Goal: Task Accomplishment & Management: Manage account settings

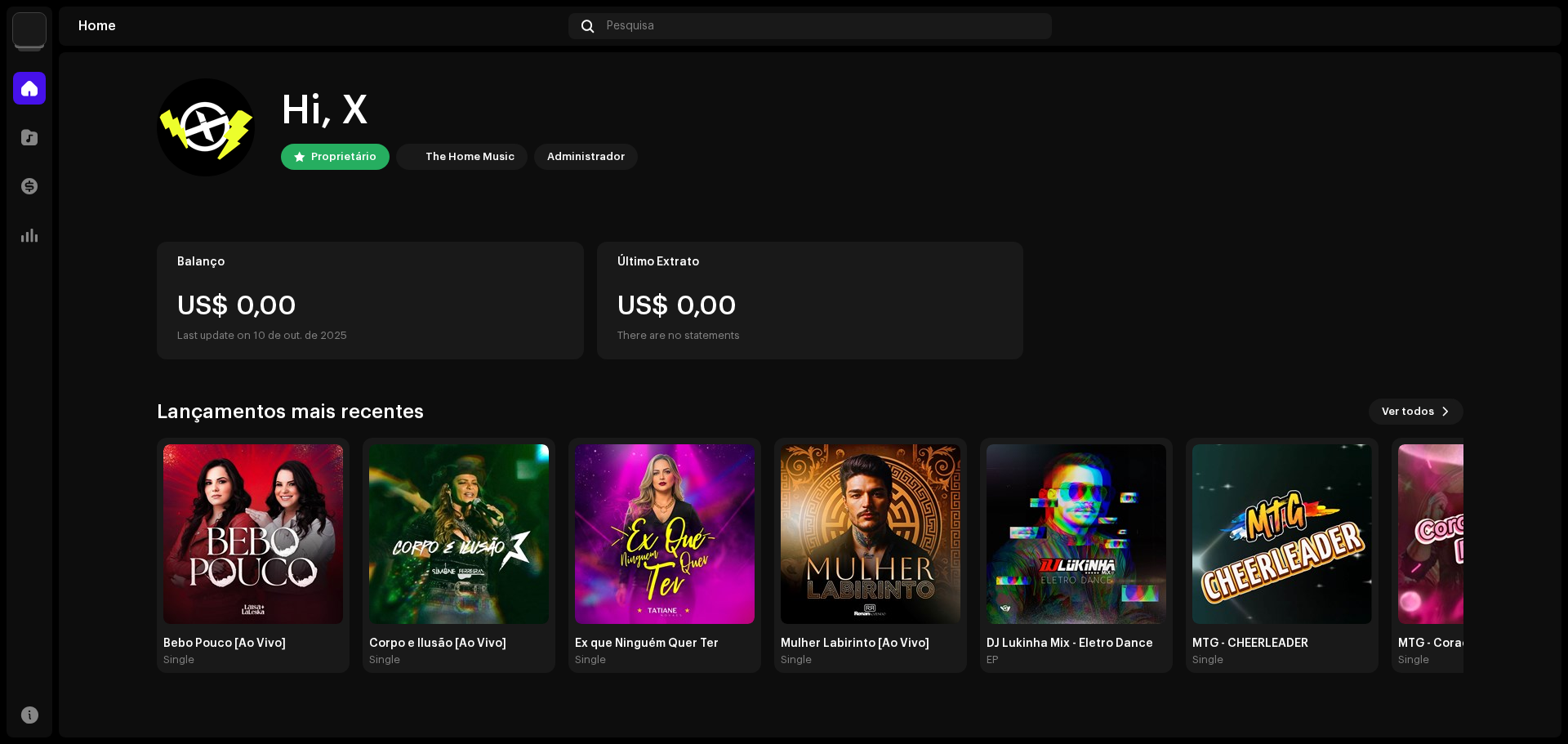
click at [358, 34] on div "Home Pesquisa" at bounding box center [811, 25] width 1503 height 39
click at [452, 570] on img at bounding box center [459, 533] width 179 height 179
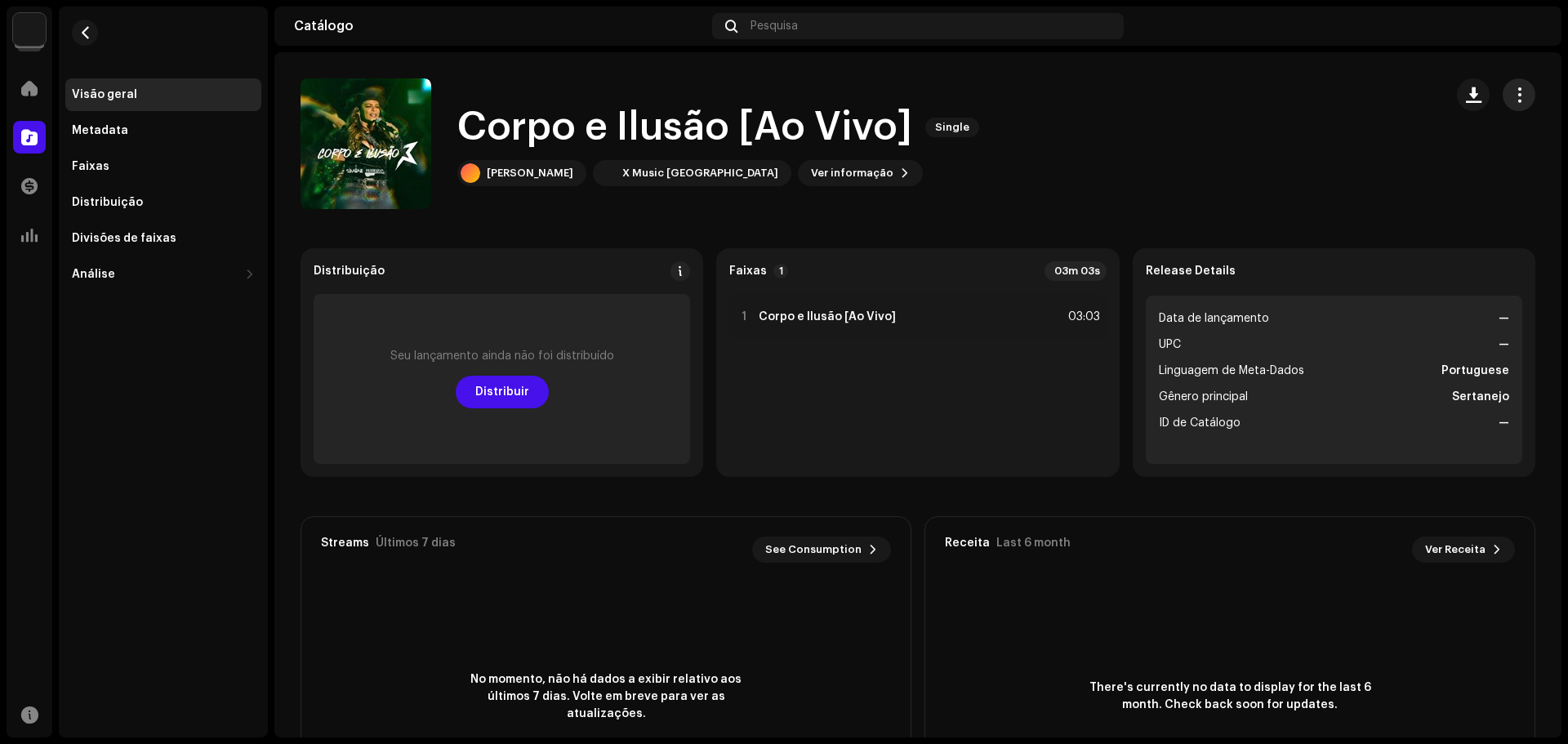
click at [1512, 90] on span "button" at bounding box center [1519, 95] width 15 height 13
click at [1184, 132] on div "Corpo e Ilusão [Ao Vivo] Single Simone Ferreira X Music Brasil Ver informação" at bounding box center [865, 144] width 1130 height 131
click at [811, 174] on span "Ver informação" at bounding box center [852, 173] width 83 height 33
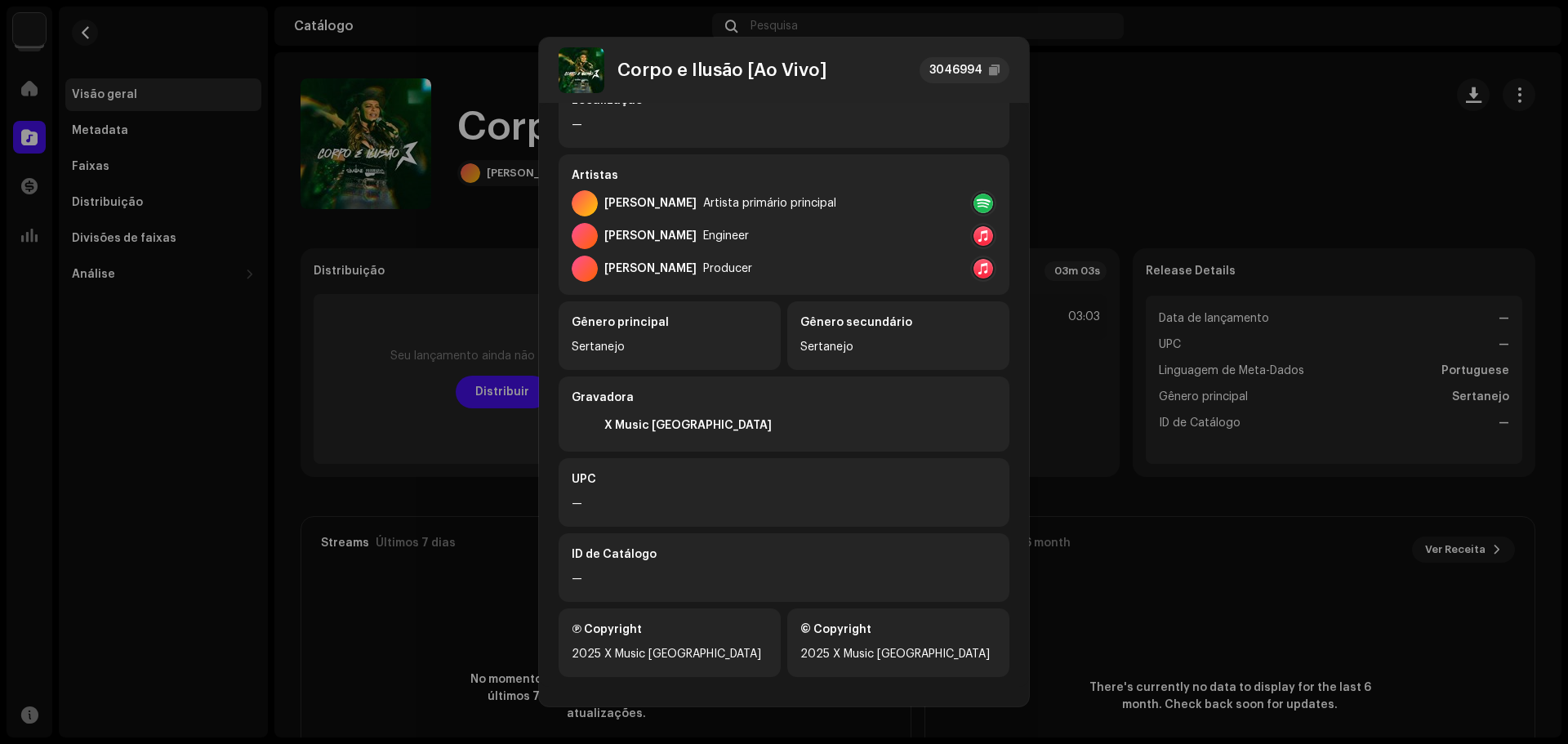
scroll to position [242, 0]
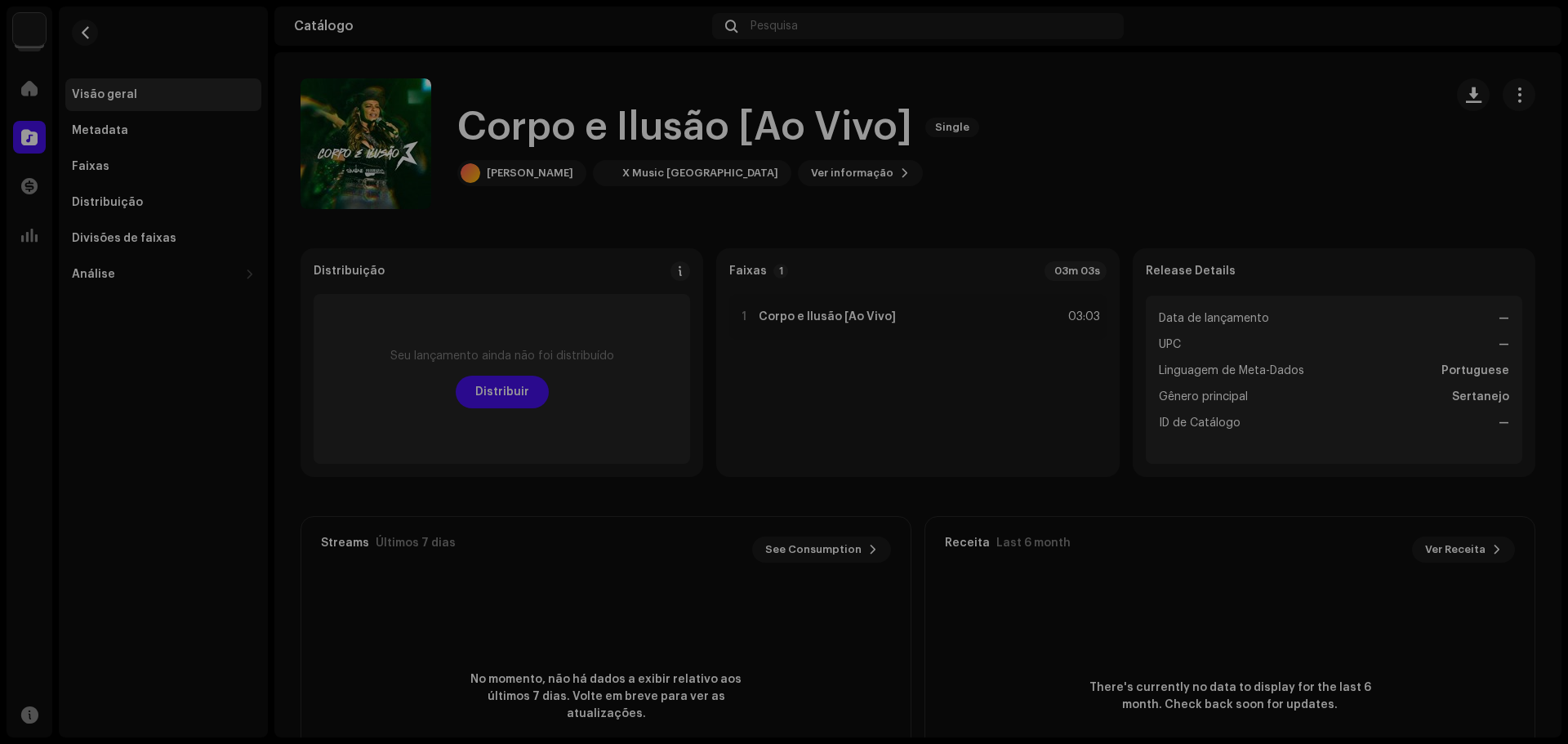
click at [497, 224] on div "Corpo e Ilusão [Ao Vivo] 3046994 Metadata Distribuição Linguagem de Meta-Dados …" at bounding box center [784, 372] width 1568 height 744
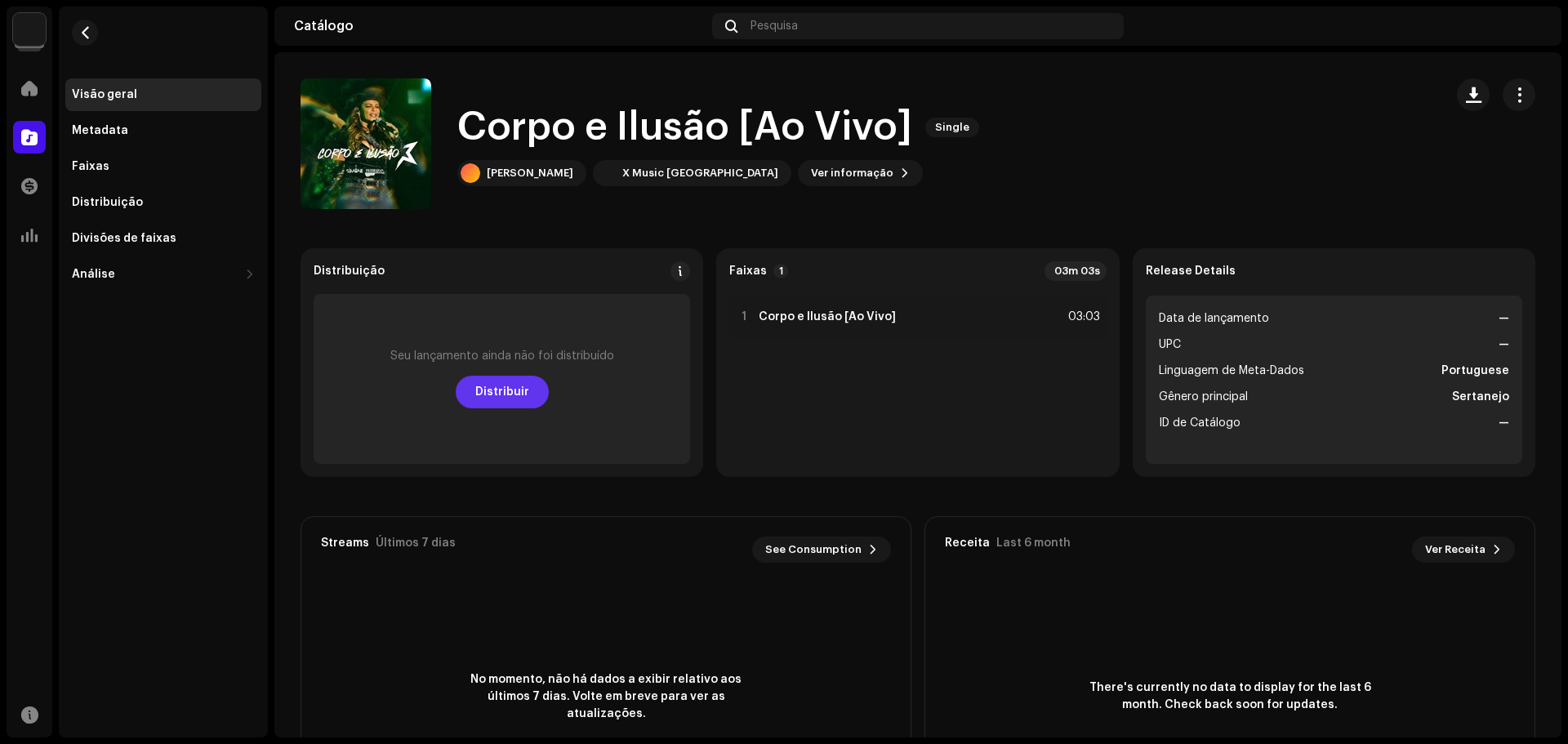
click at [498, 397] on span "Distribuir" at bounding box center [501, 392] width 54 height 33
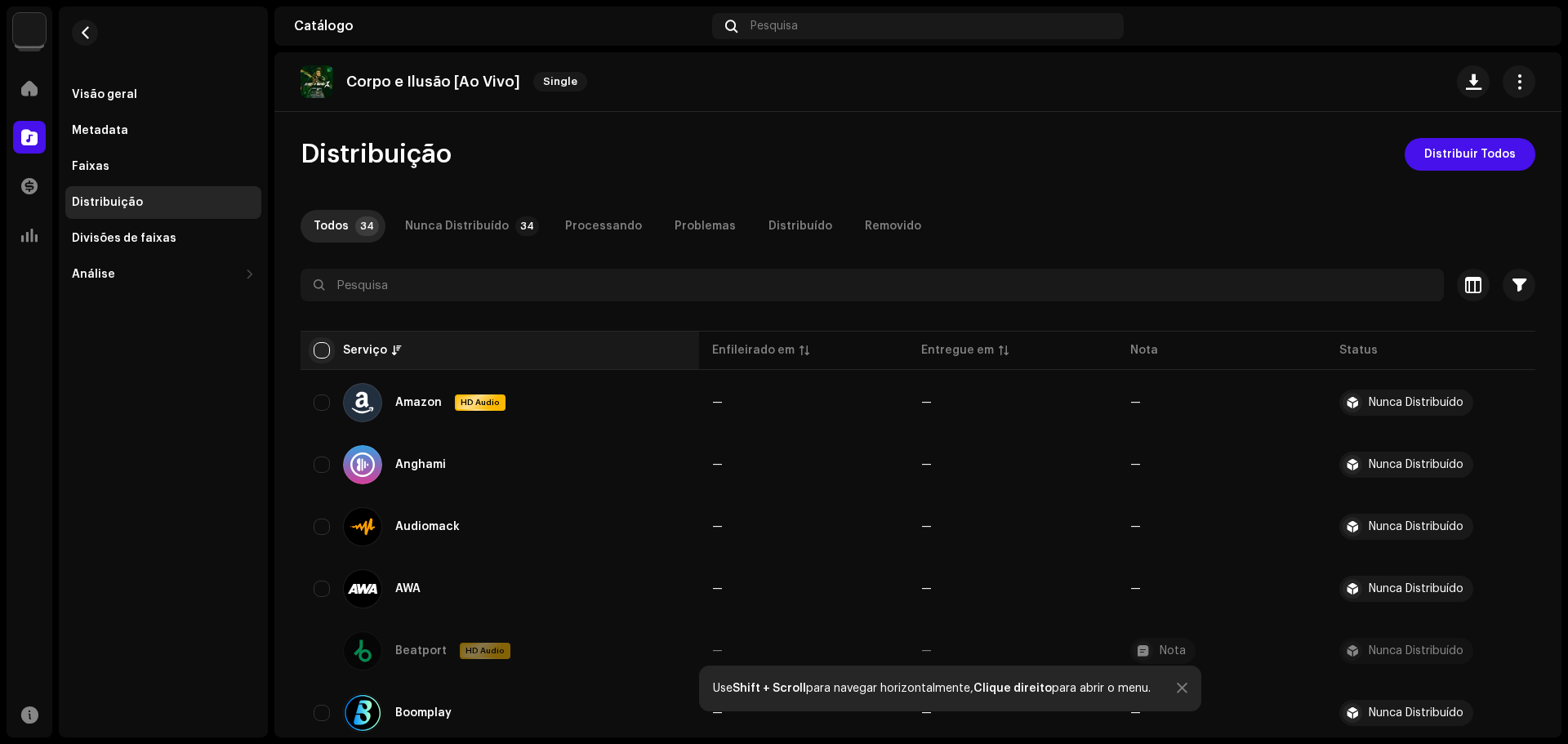
click at [321, 353] on input "checkbox" at bounding box center [322, 350] width 16 height 16
checkbox input "true"
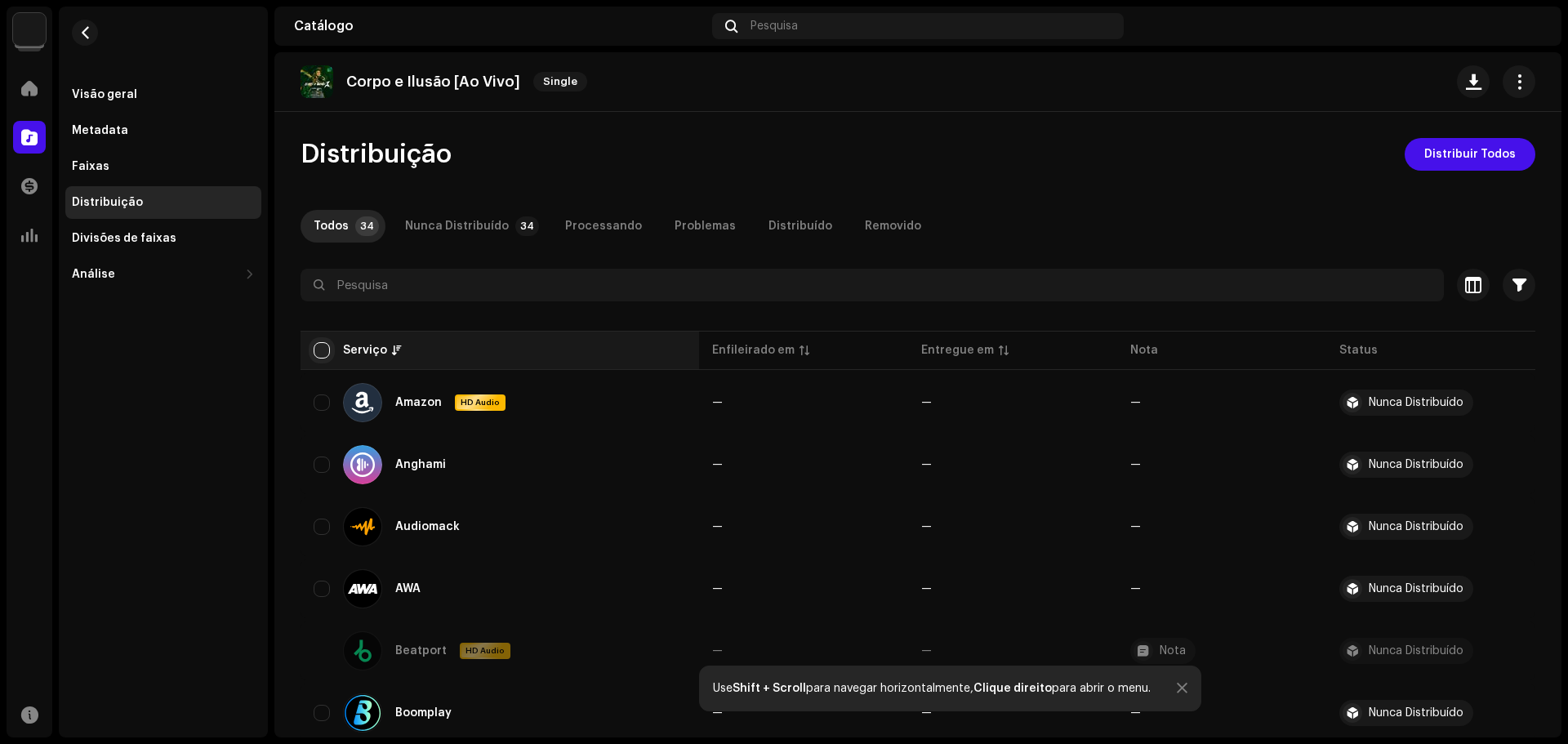
checkbox input "true"
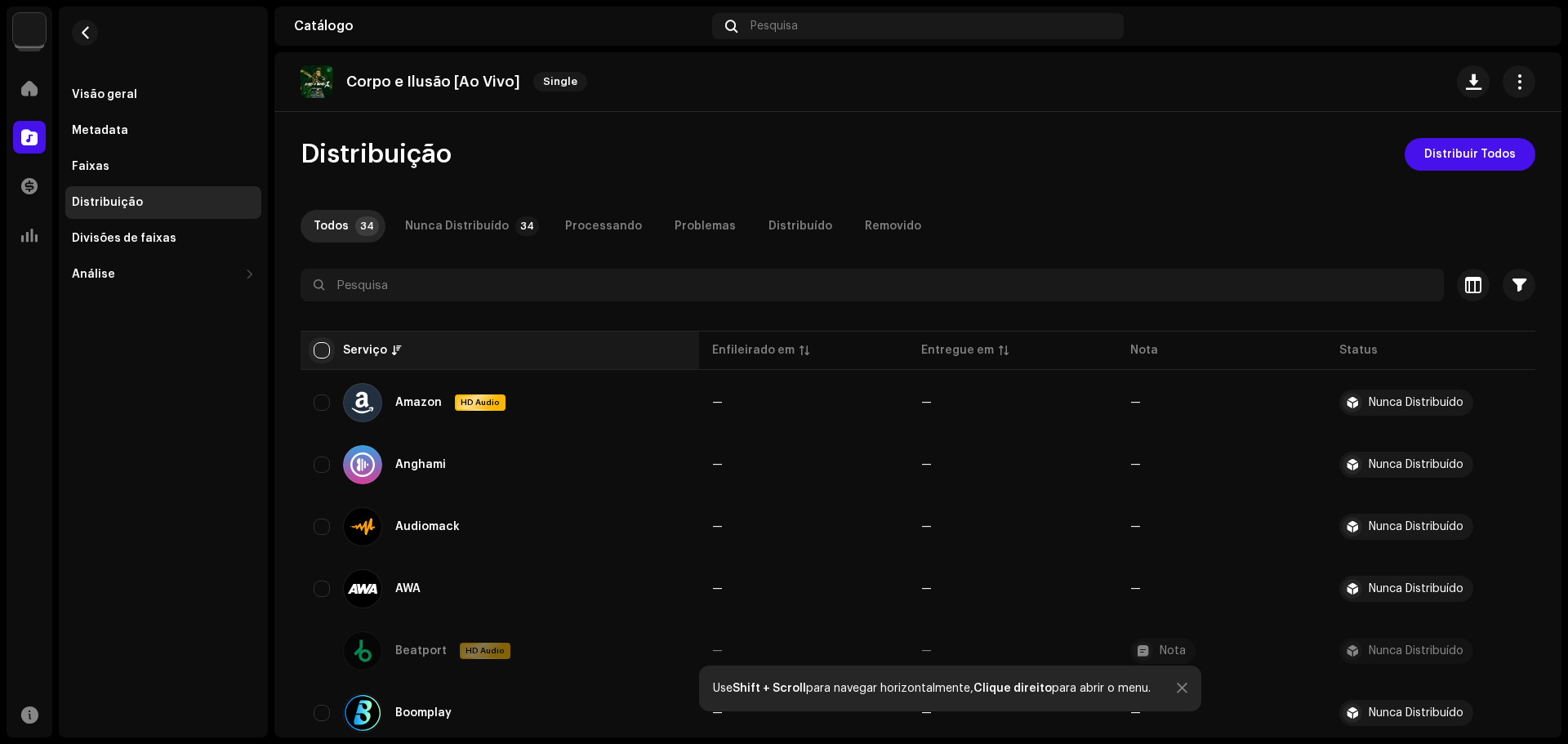
checkbox input "true"
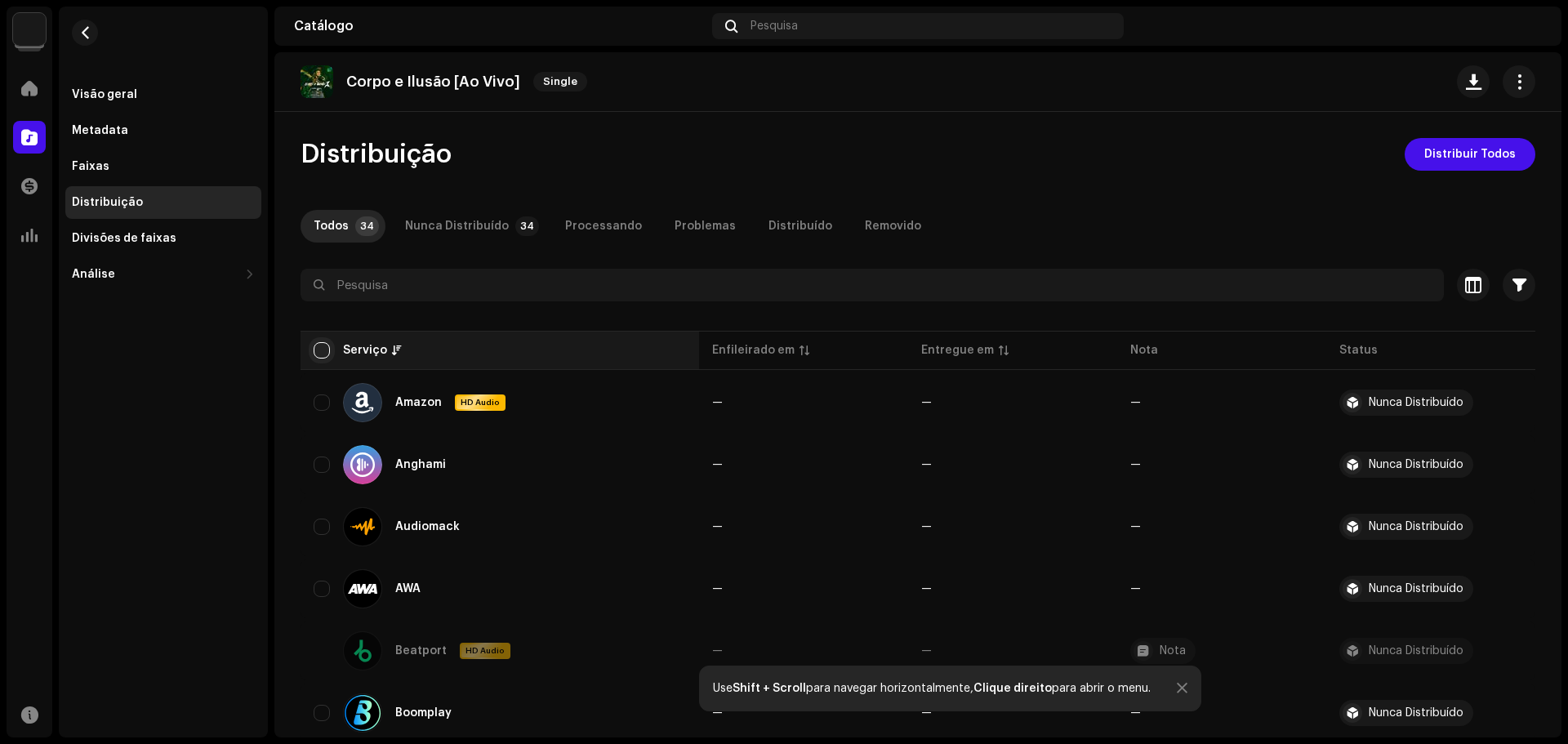
checkbox input "true"
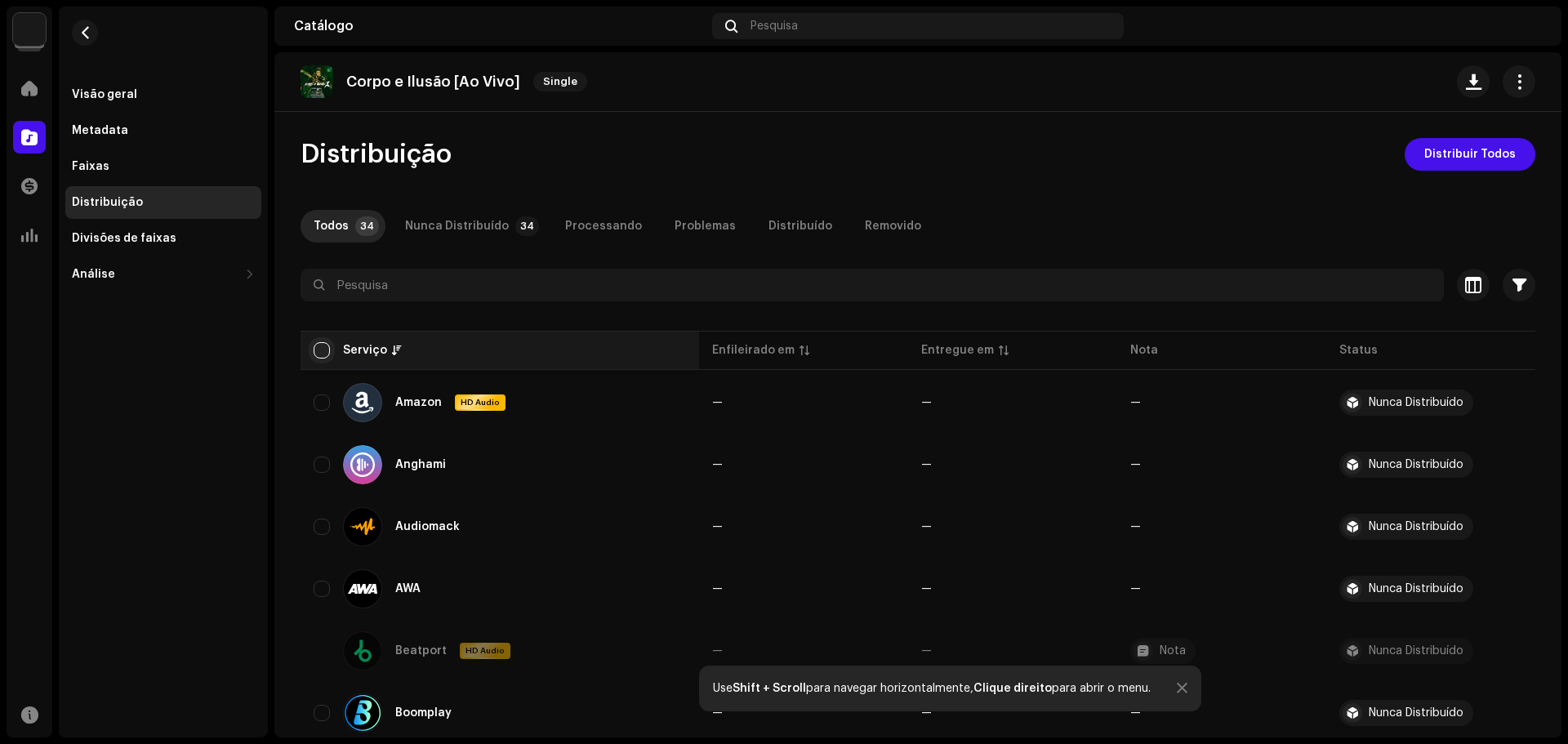
checkbox input "true"
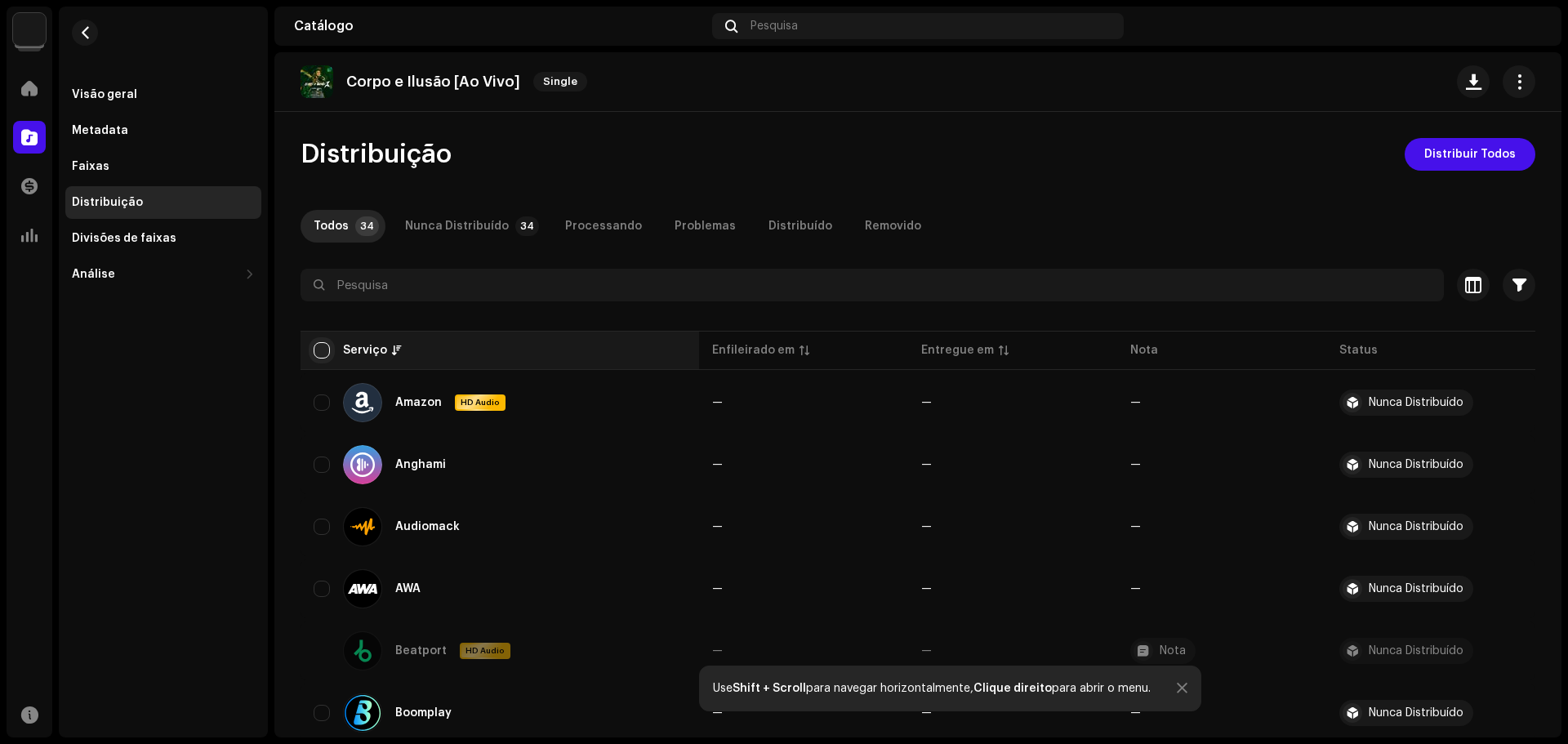
checkbox input "true"
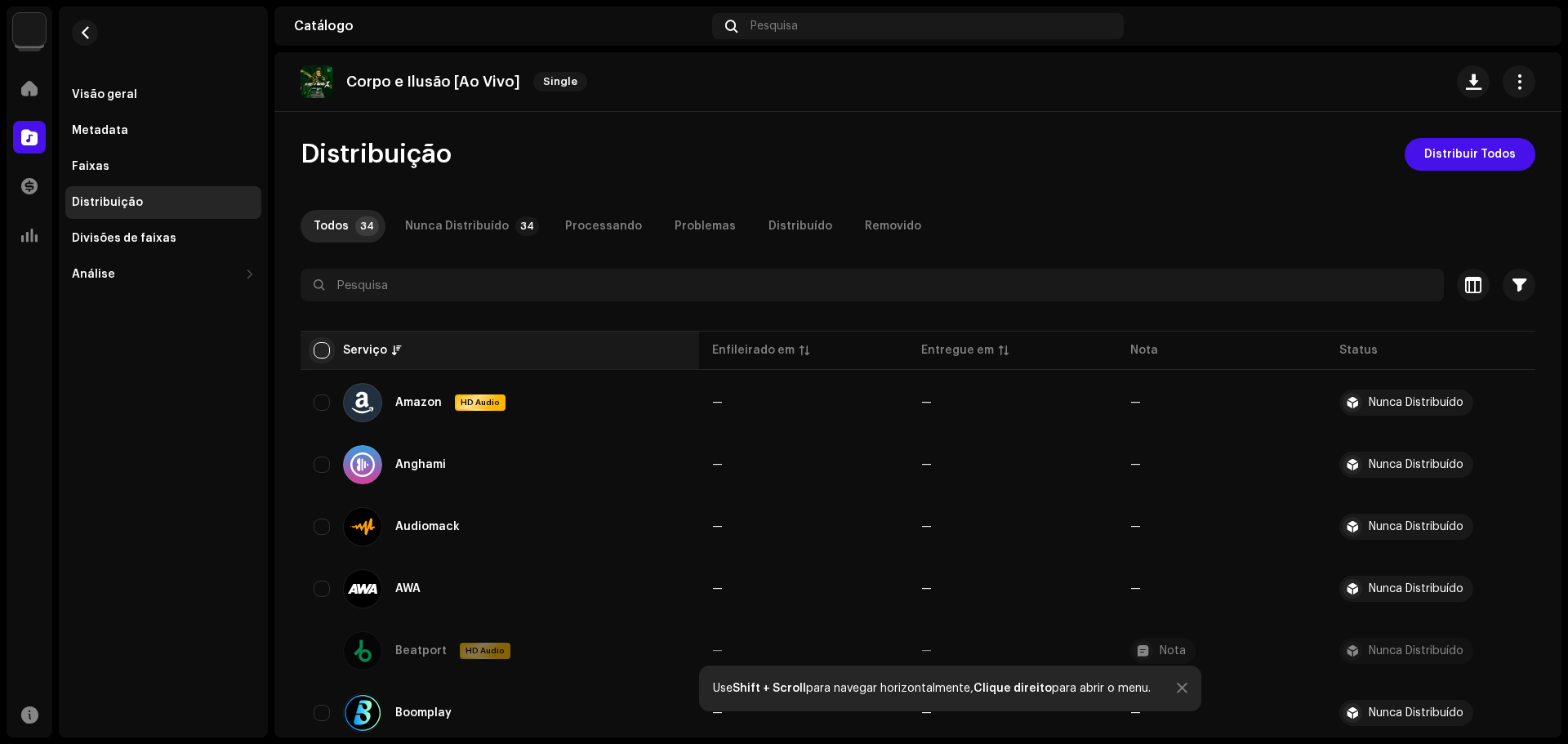
checkbox input "true"
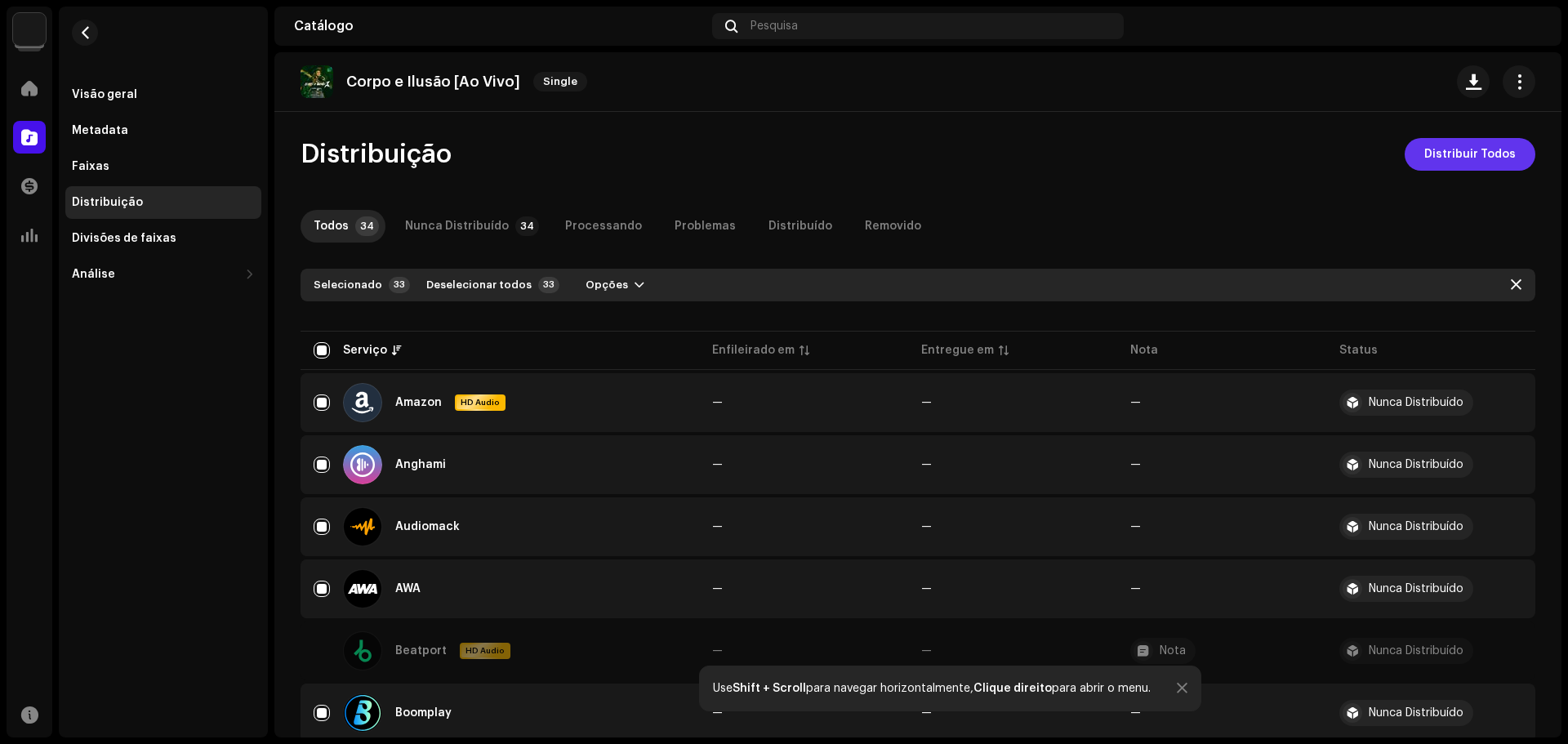
click at [1436, 159] on span "Distribuir Todos" at bounding box center [1470, 155] width 92 height 33
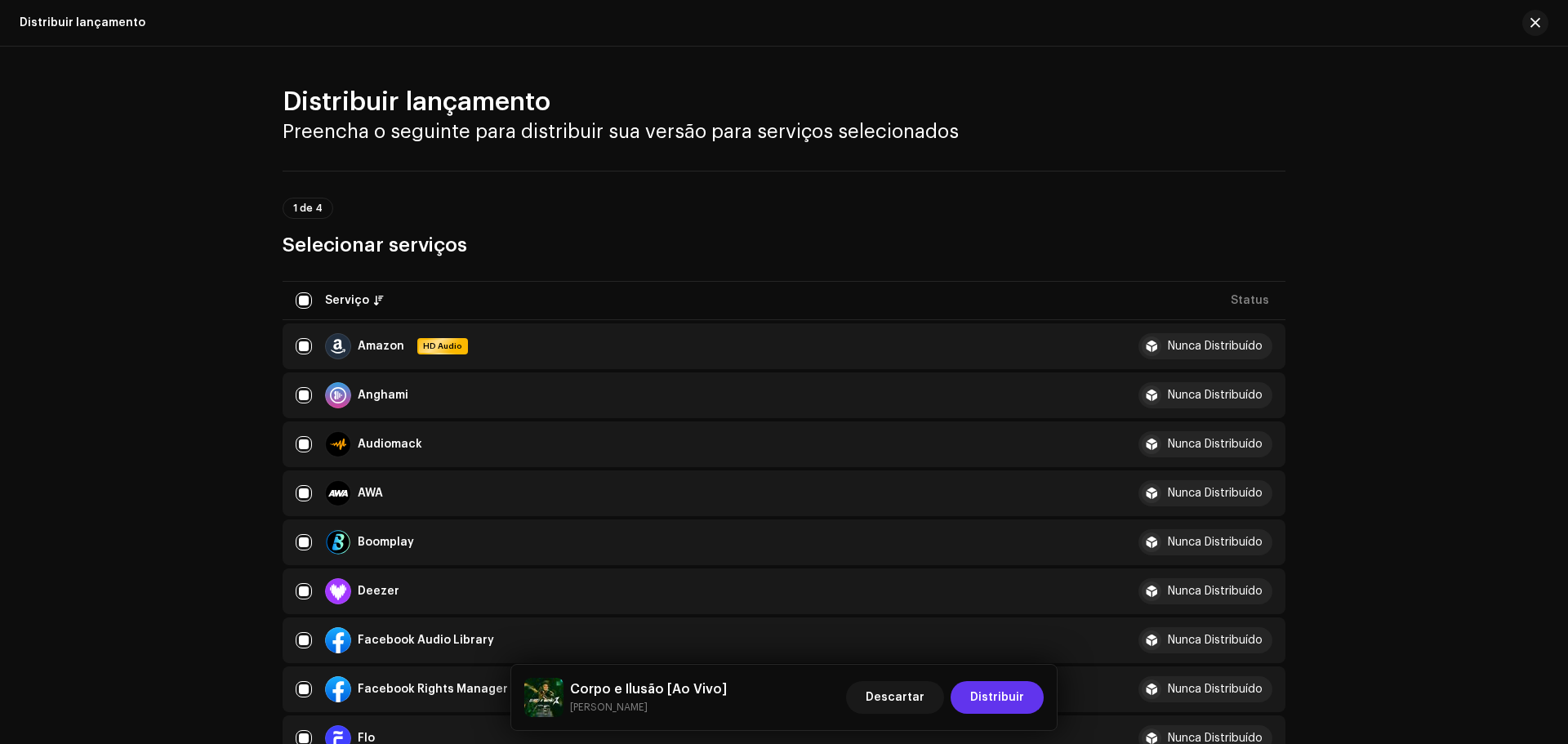
click at [1001, 691] on span "Distribuir" at bounding box center [996, 698] width 54 height 33
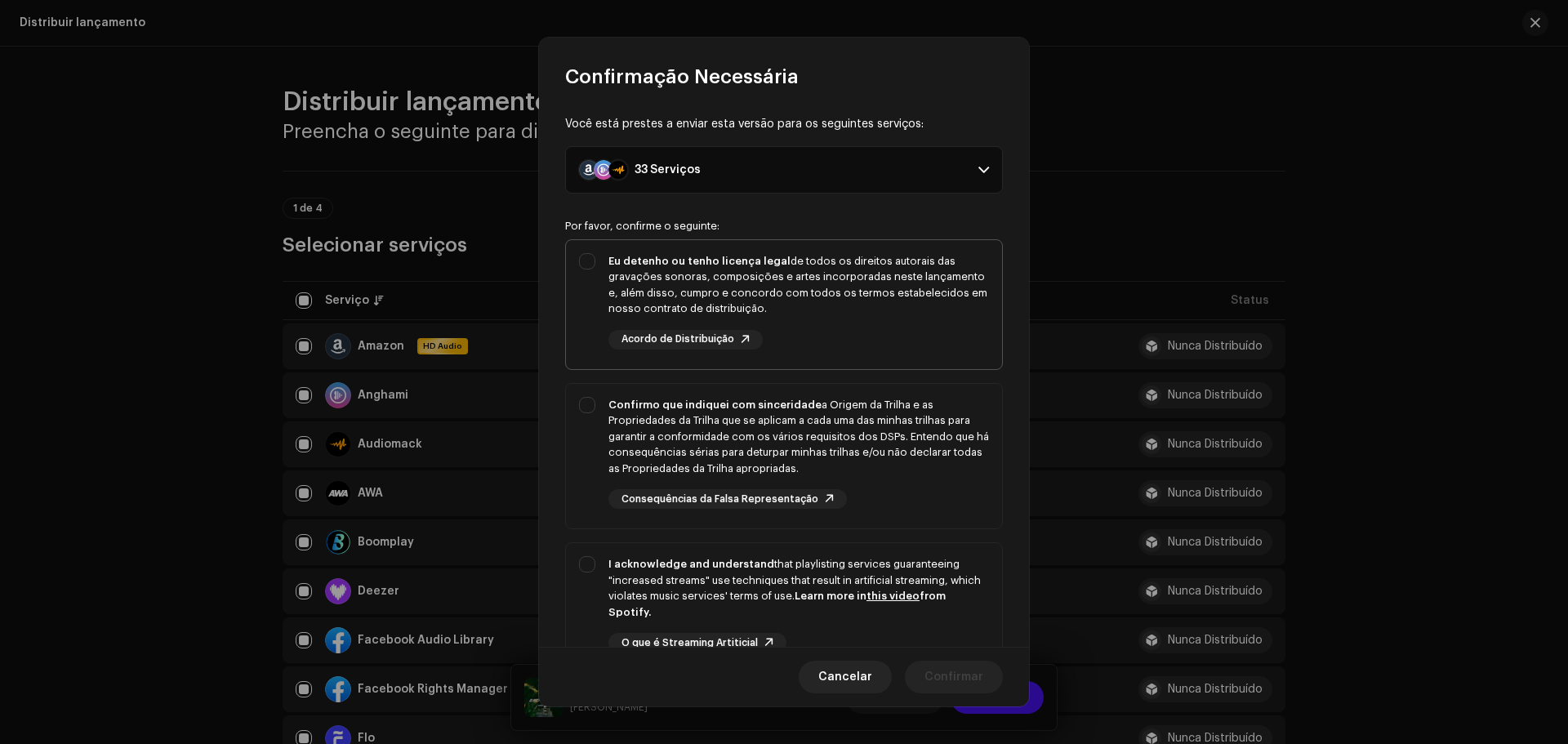
click at [582, 260] on div "Eu detenho ou tenho licença legal de todos os direitos autorais das gravações s…" at bounding box center [784, 301] width 436 height 123
checkbox input "true"
click at [590, 398] on div "Confirmo que indiquei com sinceridade a Origem da Trilha e as Propriedades da T…" at bounding box center [784, 453] width 436 height 139
checkbox input "true"
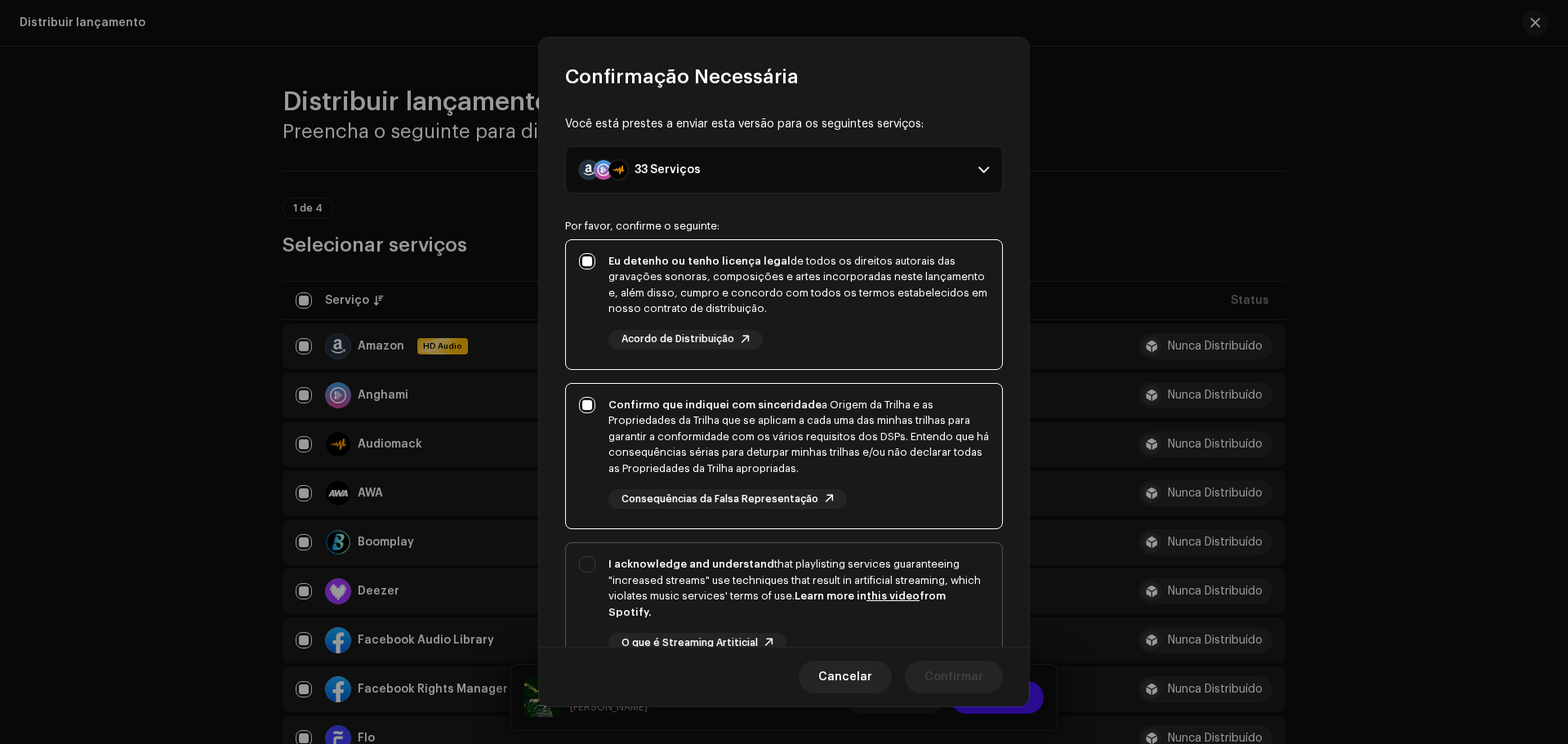
click at [578, 561] on div "I acknowledge and understand that playlisting services guaranteeing "increased …" at bounding box center [784, 617] width 436 height 148
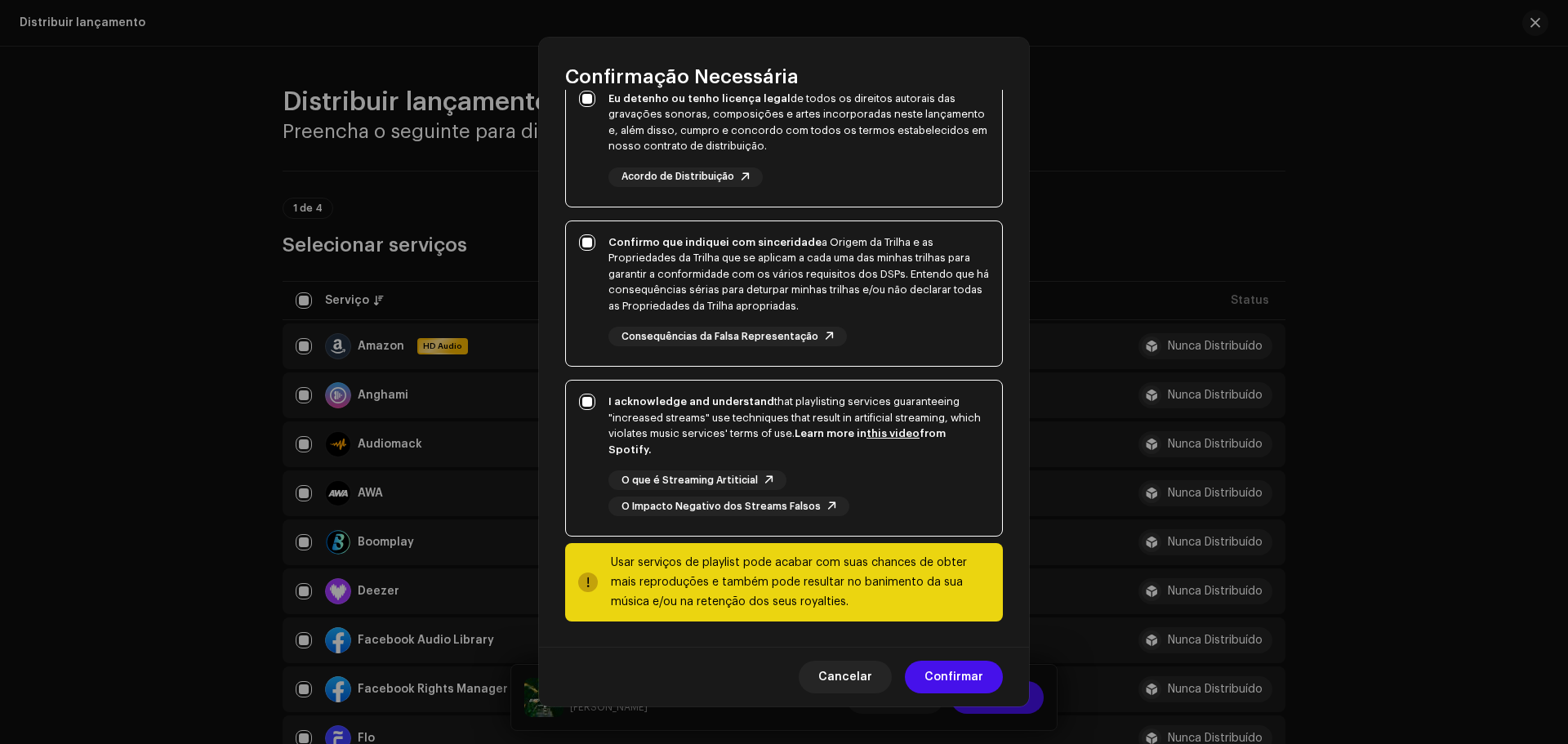
click at [586, 397] on div "I acknowledge and understand that playlisting services guaranteeing "increased …" at bounding box center [784, 454] width 436 height 148
checkbox input "false"
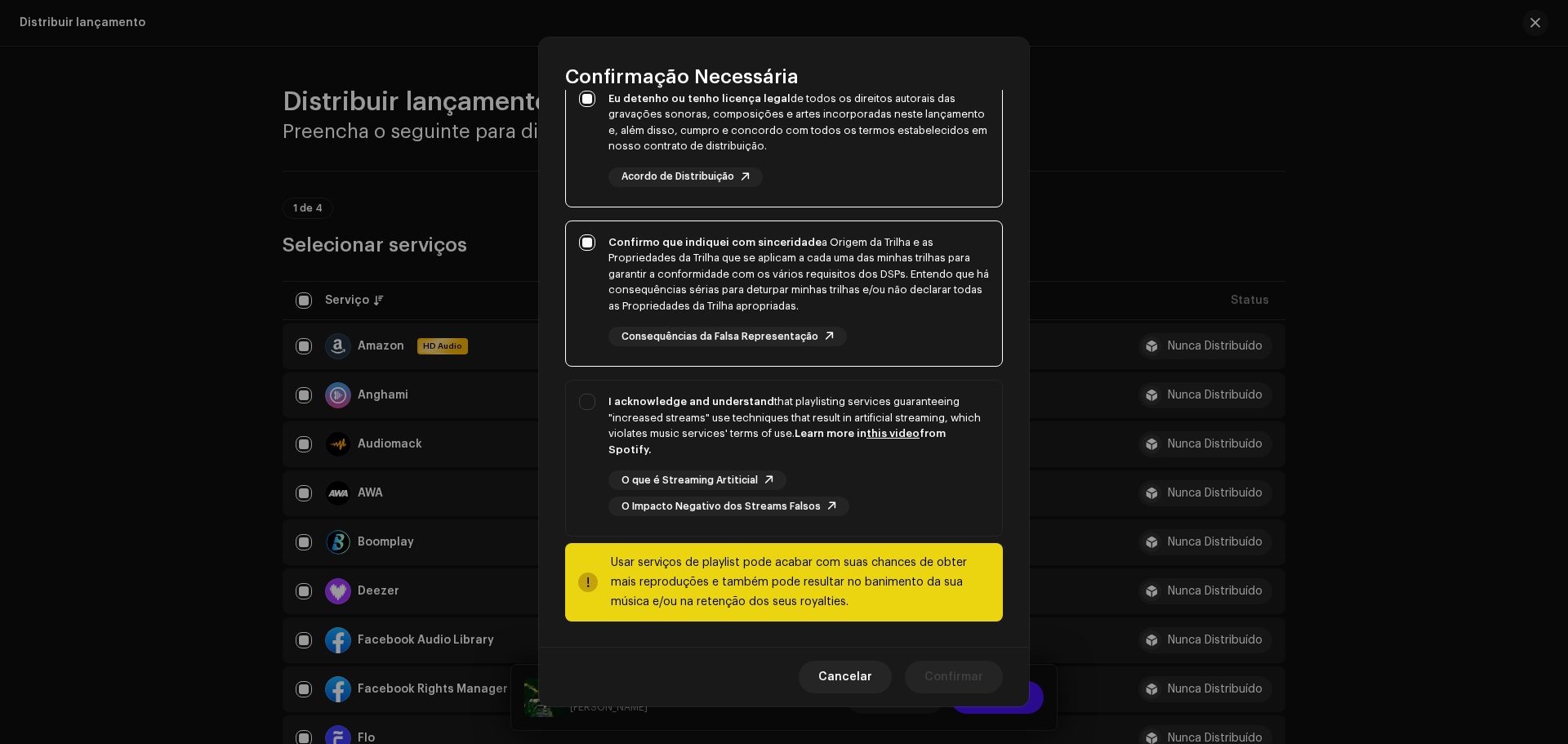
click at [716, 689] on div "Cancelar Confirmar" at bounding box center [784, 677] width 491 height 60
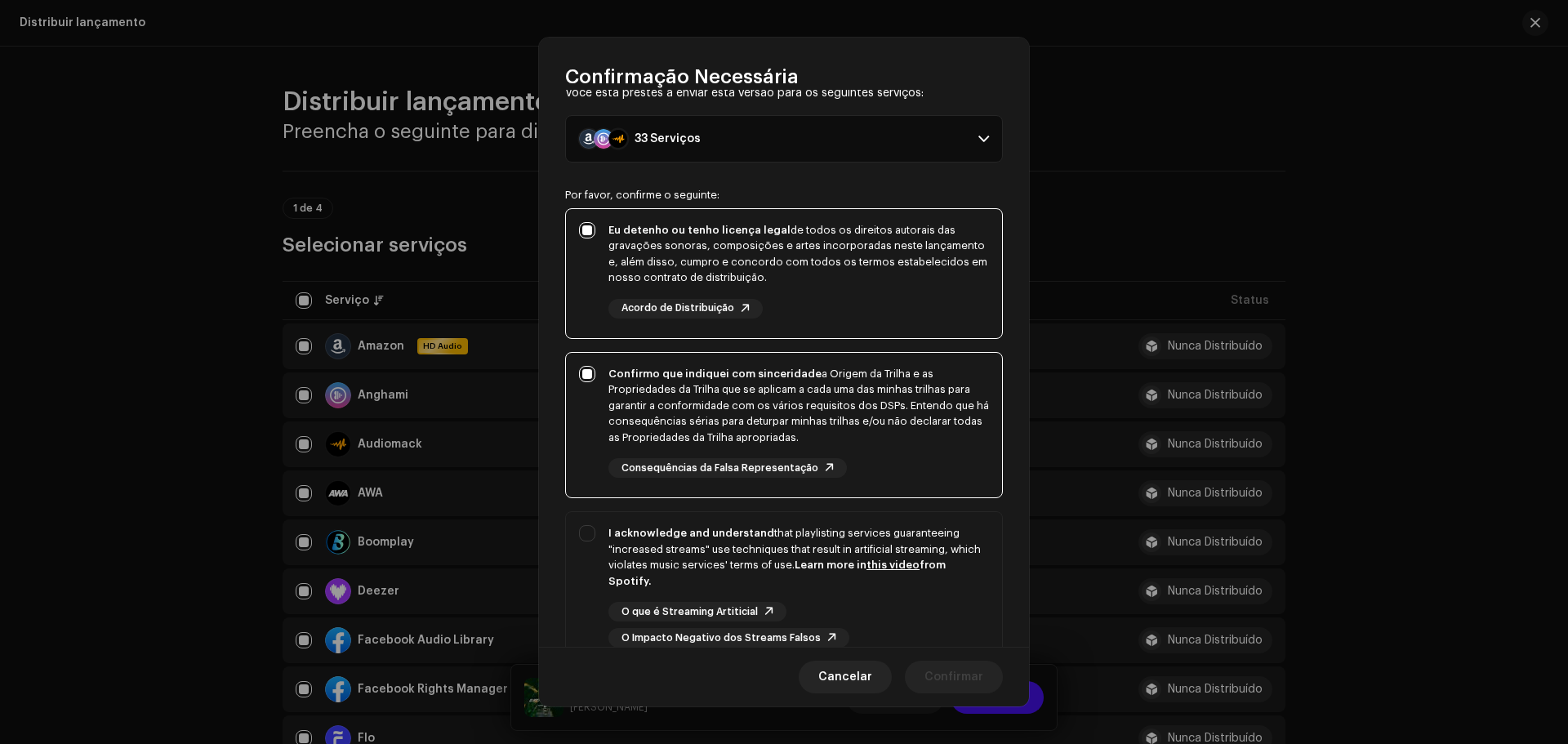
scroll to position [0, 0]
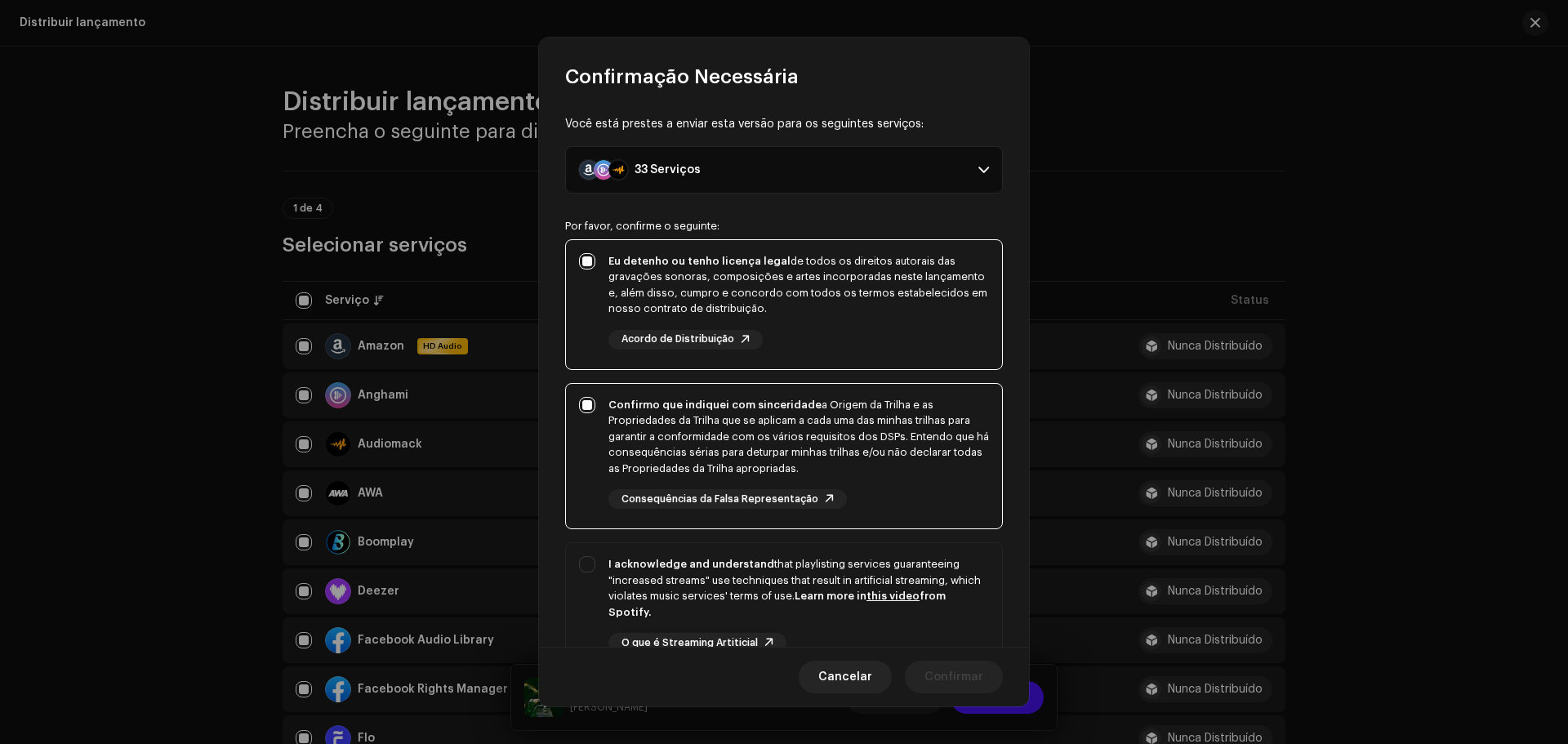
click at [689, 167] on div "33 Serviços" at bounding box center [667, 170] width 66 height 13
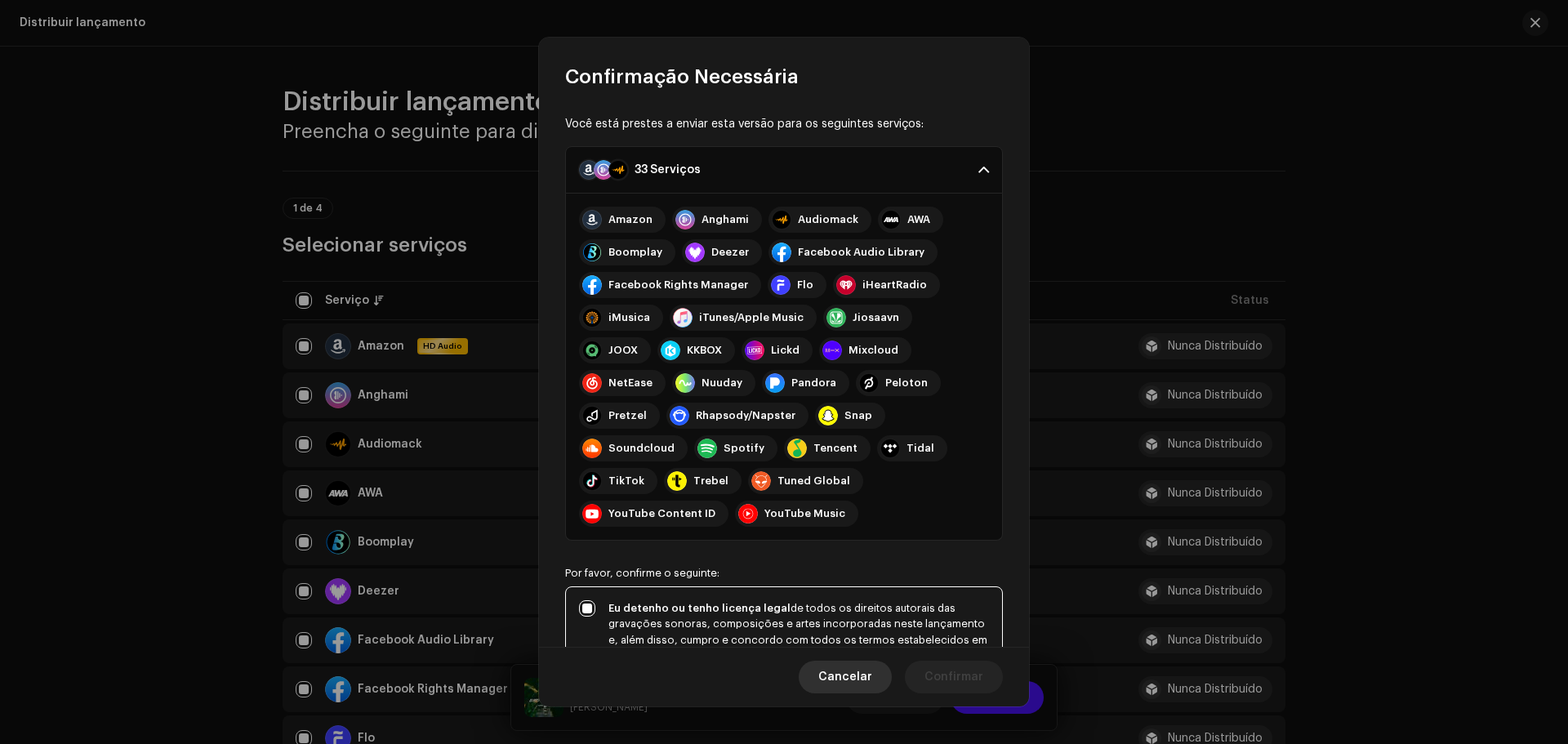
click at [868, 673] on span "Cancelar" at bounding box center [845, 677] width 54 height 33
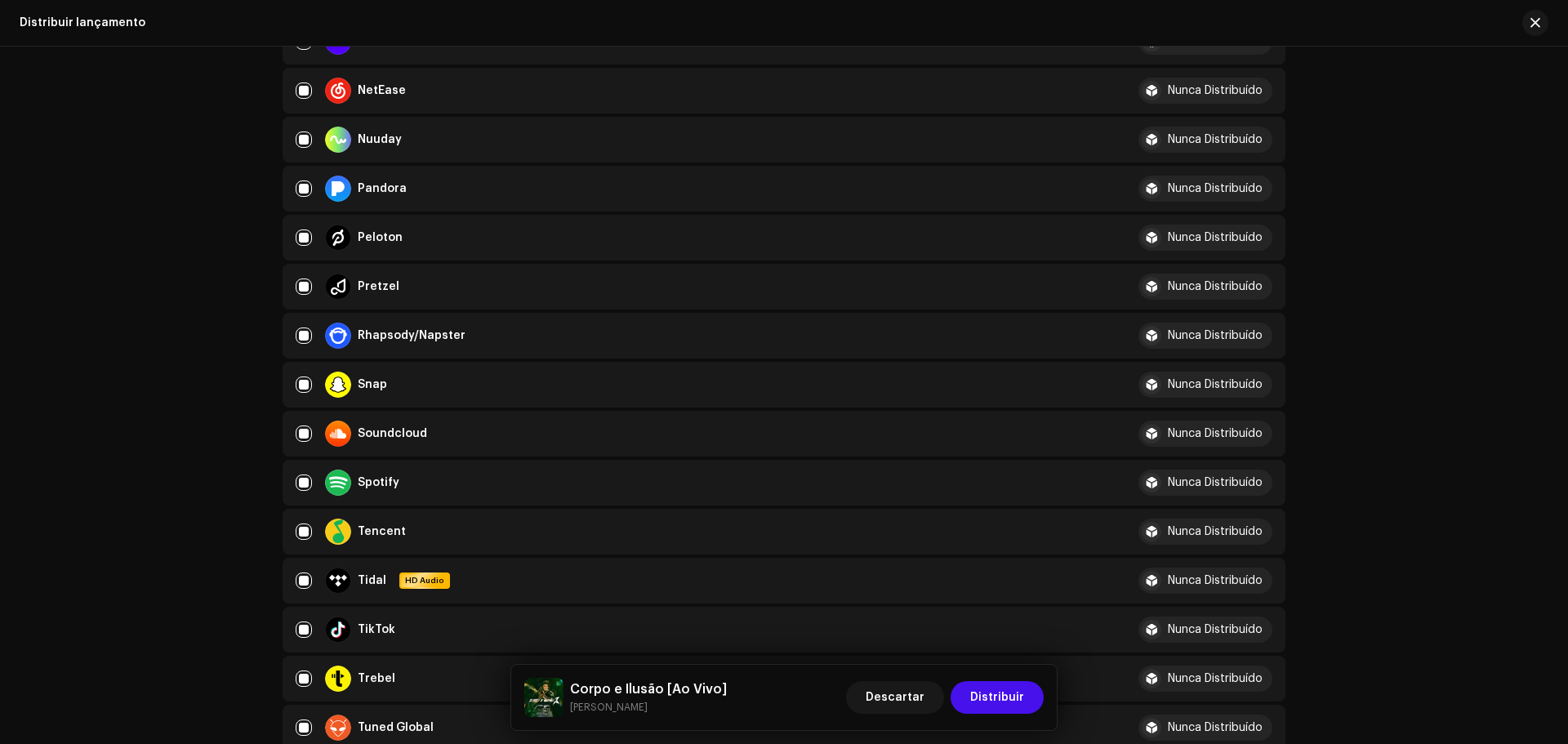
scroll to position [1306, 0]
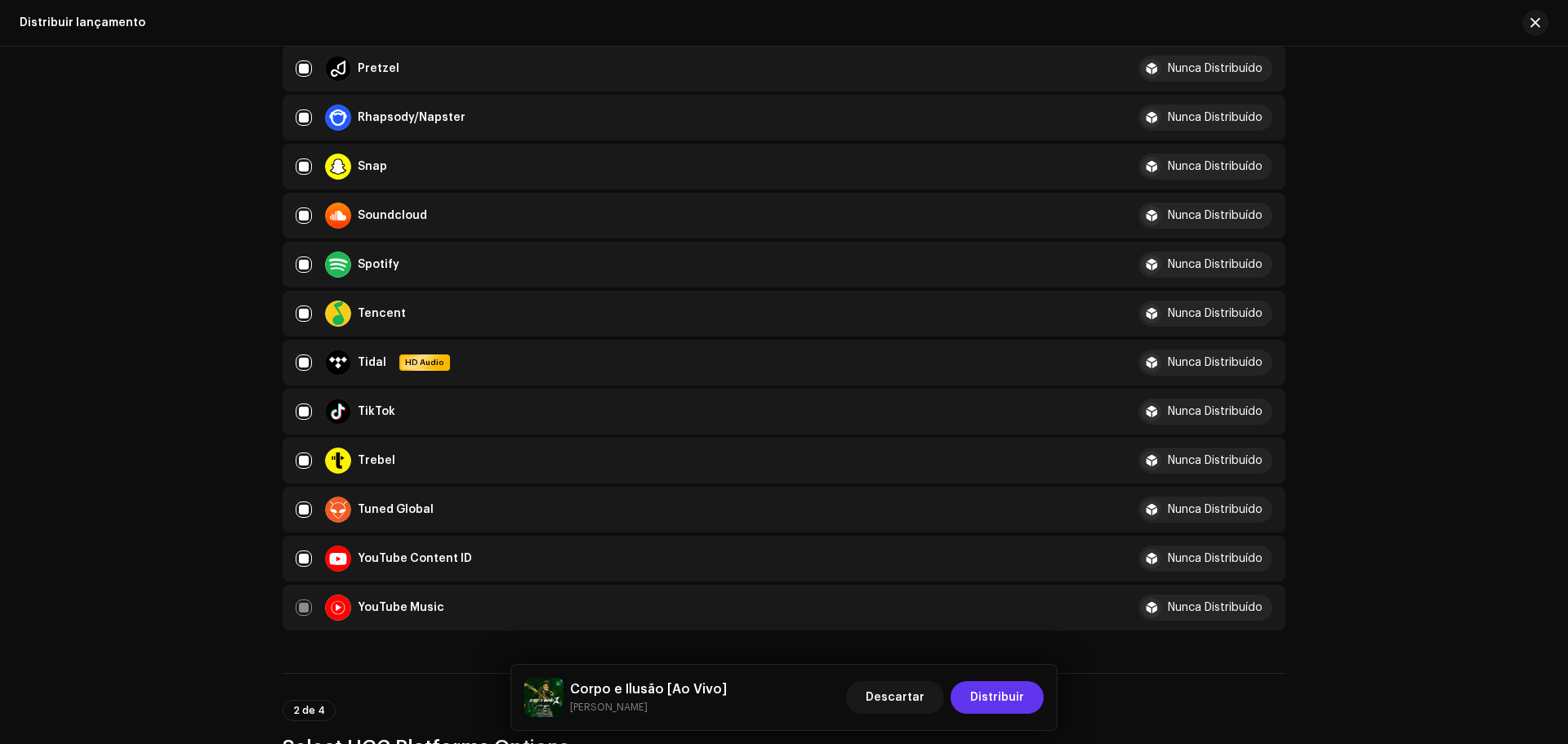
click at [994, 693] on span "Distribuir" at bounding box center [996, 698] width 54 height 33
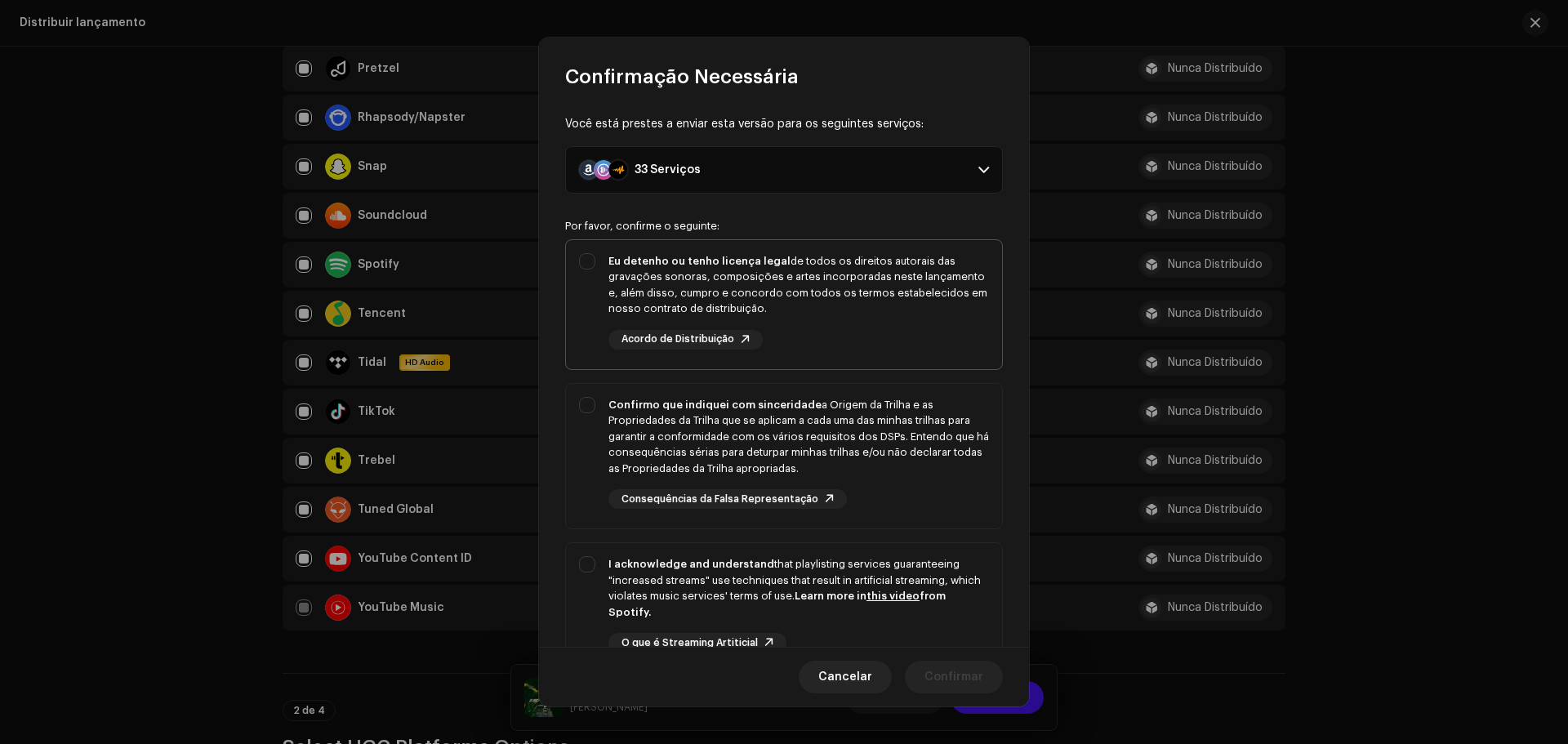
click at [594, 256] on div "Eu detenho ou tenho licença legal de todos os direitos autorais das gravações s…" at bounding box center [784, 301] width 436 height 123
checkbox input "true"
click at [595, 397] on div "Confirmo que indiquei com sinceridade a Origem da Trilha e as Propriedades da T…" at bounding box center [784, 453] width 436 height 139
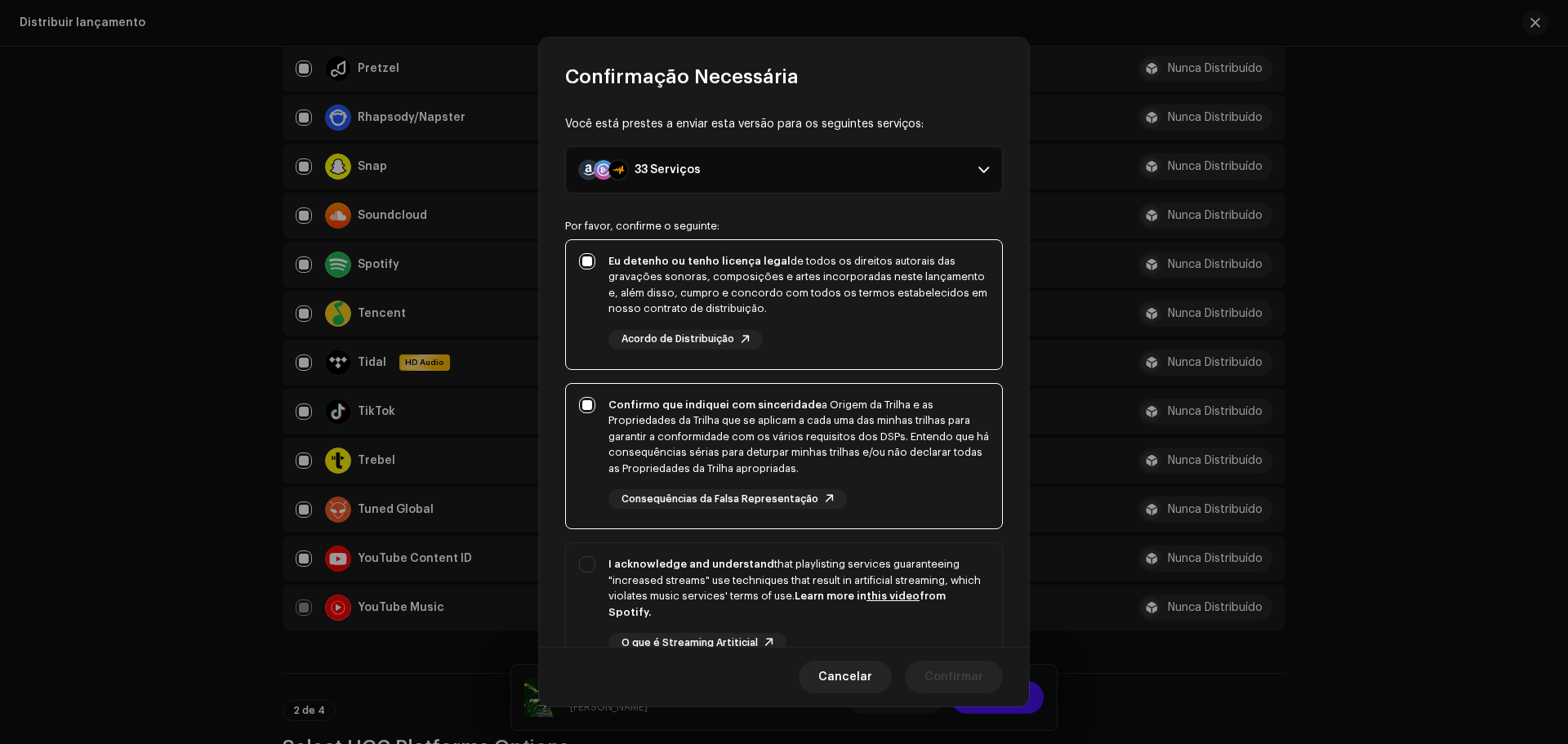
scroll to position [163, 0]
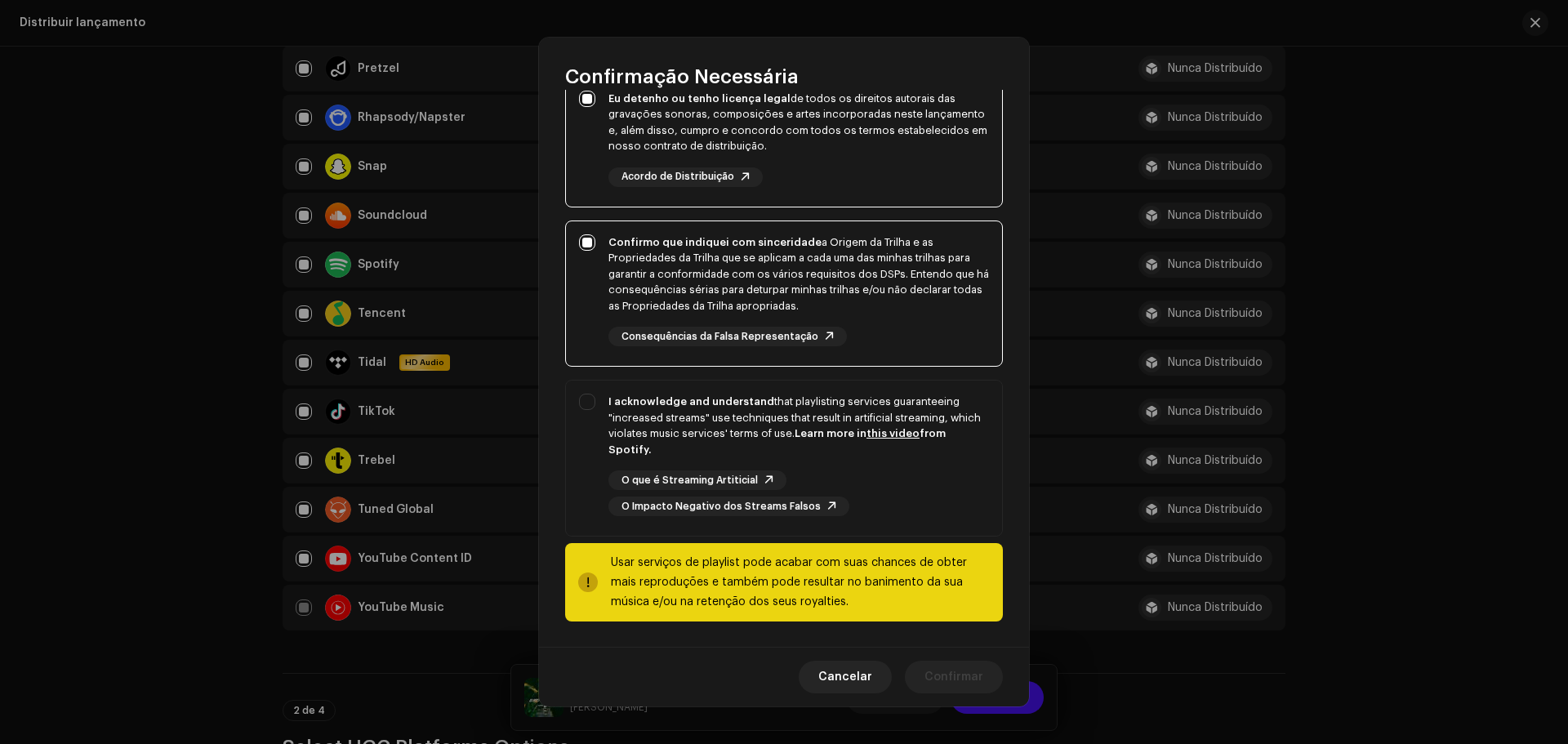
click at [589, 239] on div "Confirmo que indiquei com sinceridade a Origem da Trilha e as Propriedades da T…" at bounding box center [784, 290] width 436 height 139
checkbox input "false"
click at [585, 93] on div "Eu detenho ou tenho licença legal de todos os direitos autorais das gravações s…" at bounding box center [784, 138] width 436 height 123
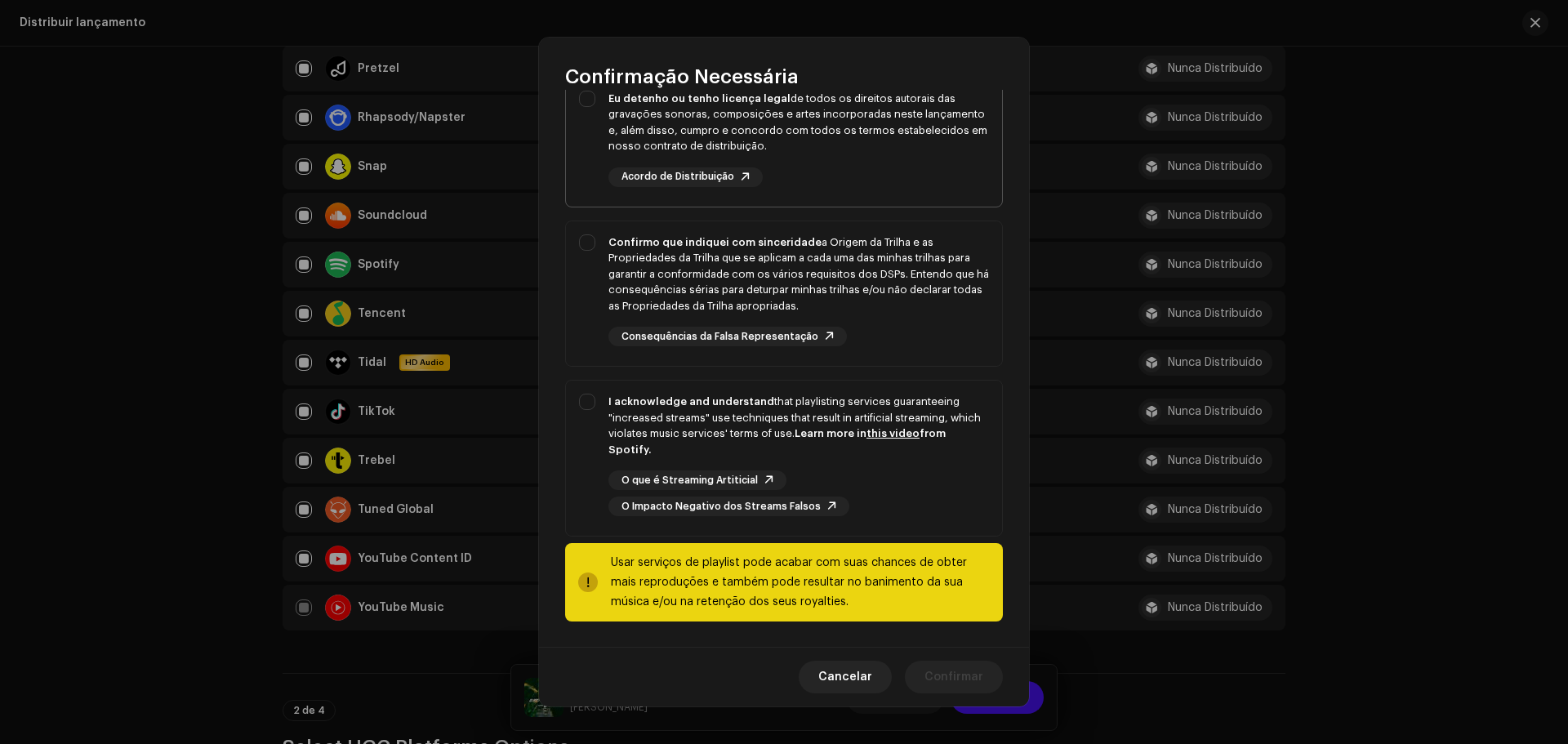
click at [585, 93] on div "Eu detenho ou tenho licença legal de todos os direitos autorais das gravações s…" at bounding box center [784, 138] width 436 height 123
checkbox input "true"
click at [596, 238] on div "Confirmo que indiquei com sinceridade a Origem da Trilha e as Propriedades da T…" at bounding box center [784, 290] width 436 height 139
checkbox input "true"
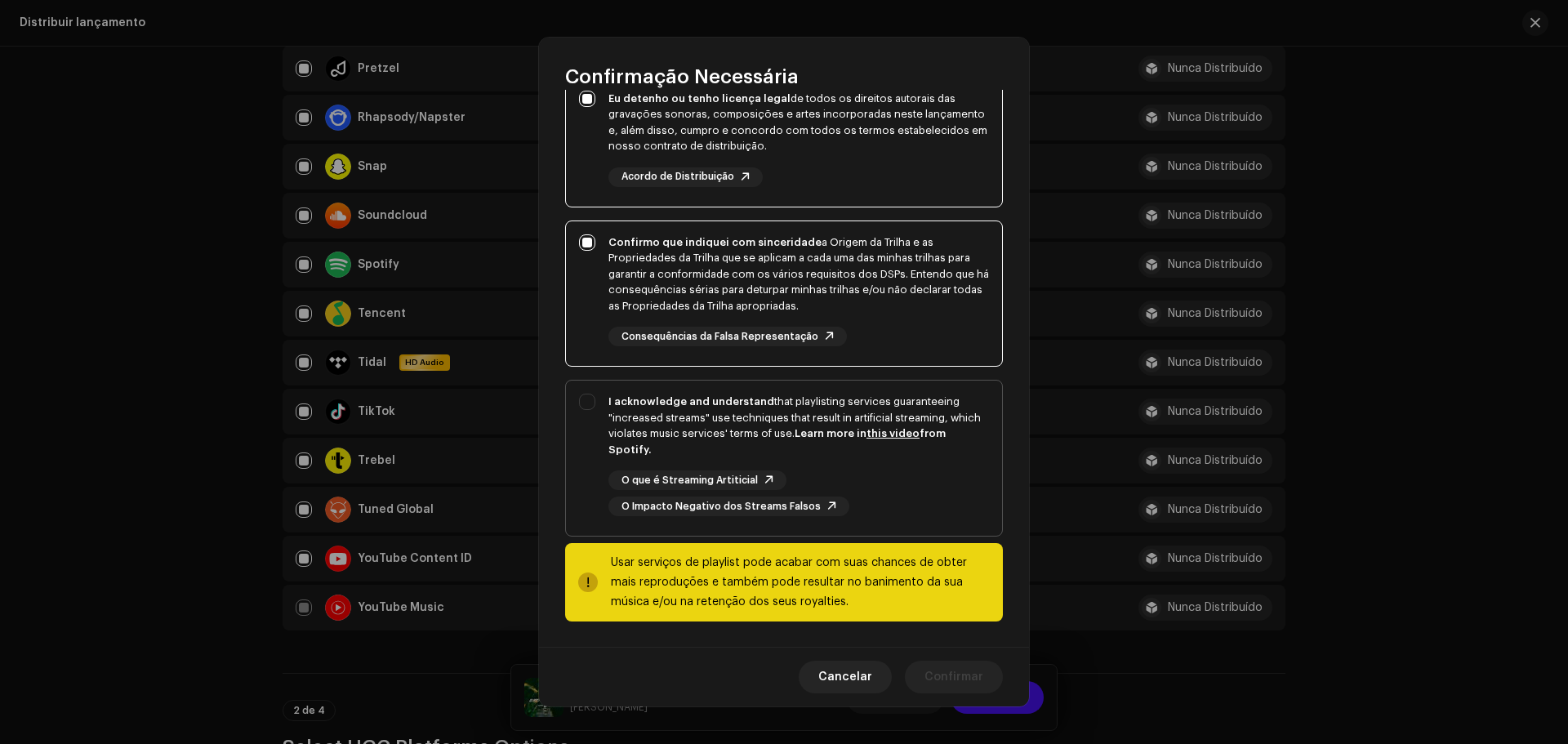
click at [595, 404] on div "I acknowledge and understand that playlisting services guaranteeing "increased …" at bounding box center [784, 454] width 436 height 148
checkbox input "true"
click at [958, 676] on span "Confirmar" at bounding box center [954, 677] width 59 height 33
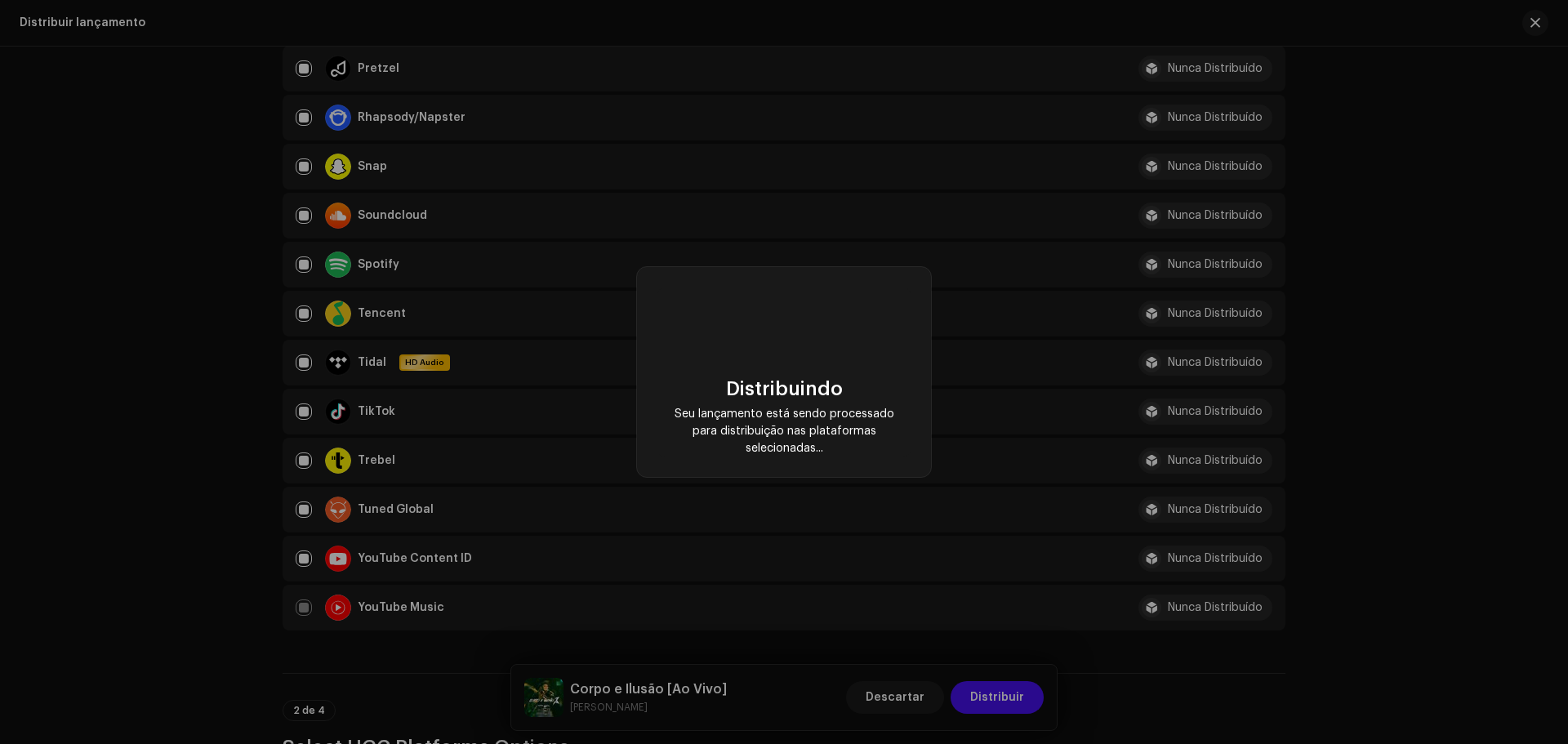
checkbox input "false"
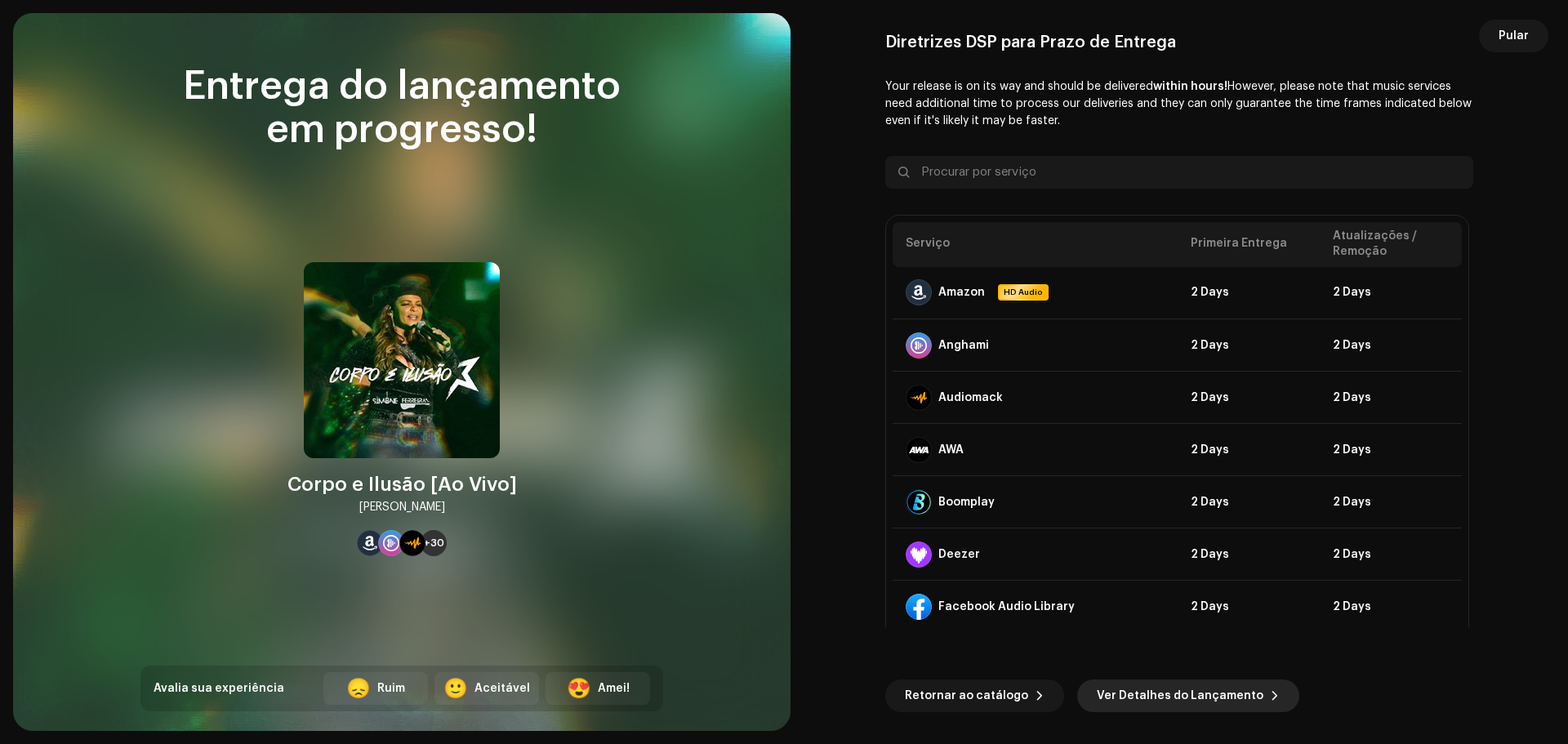
click at [1150, 698] on span "Ver Detalhes do Lançamento" at bounding box center [1179, 696] width 167 height 33
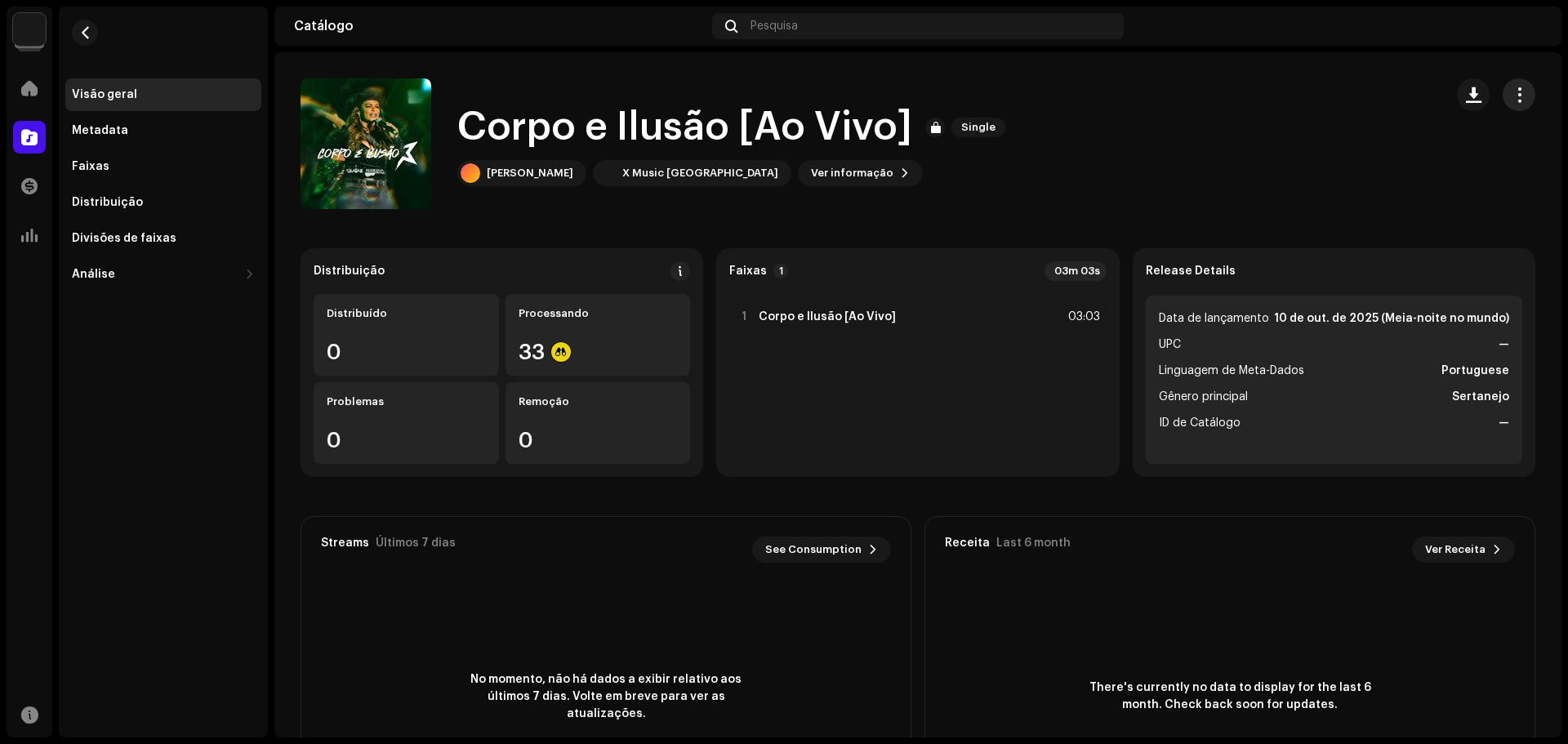
click at [1512, 101] on span "button" at bounding box center [1519, 95] width 15 height 13
click at [811, 172] on span "Ver informação" at bounding box center [852, 173] width 83 height 33
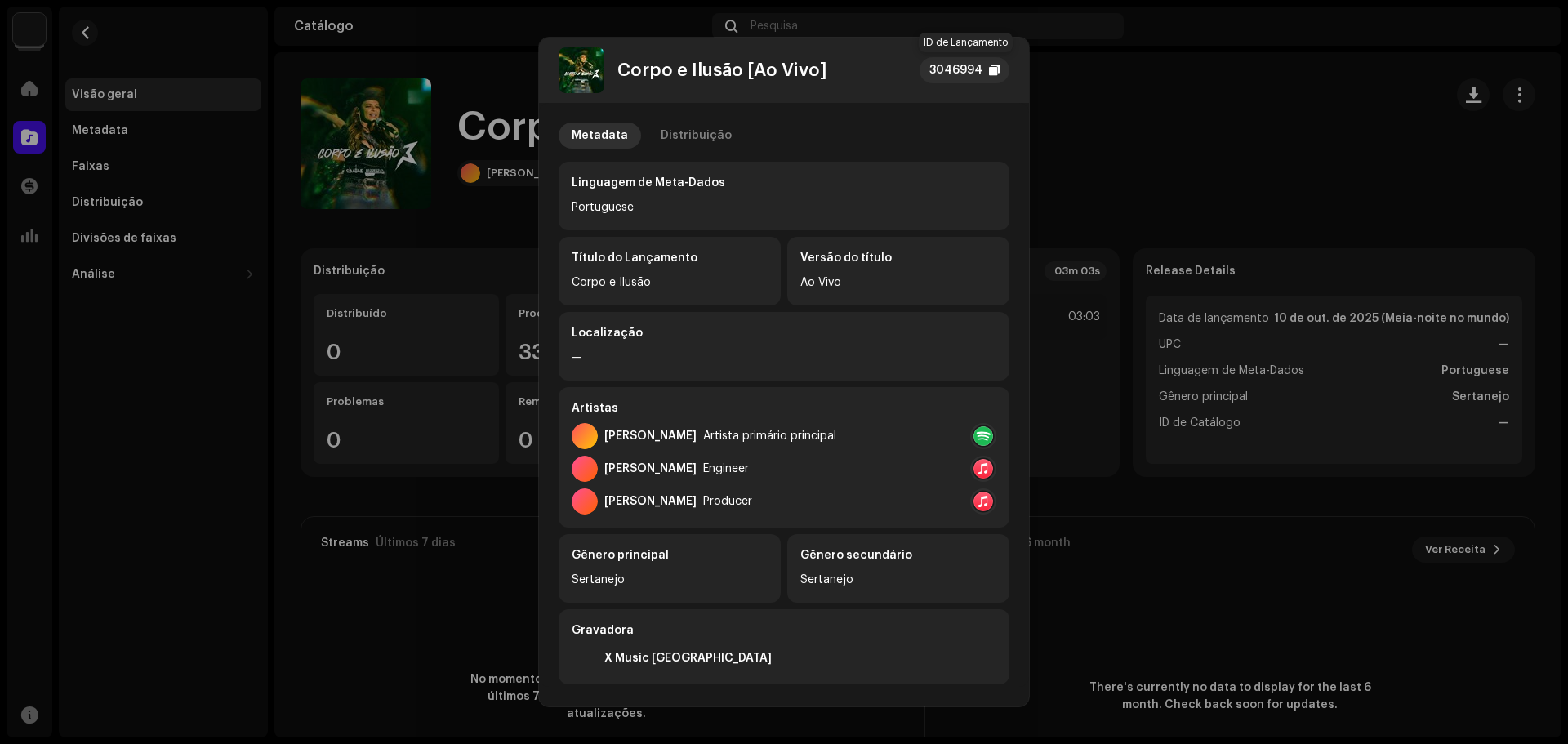
click at [977, 69] on div "3046994" at bounding box center [956, 70] width 53 height 20
click at [675, 131] on div "Distribuição" at bounding box center [696, 136] width 71 height 26
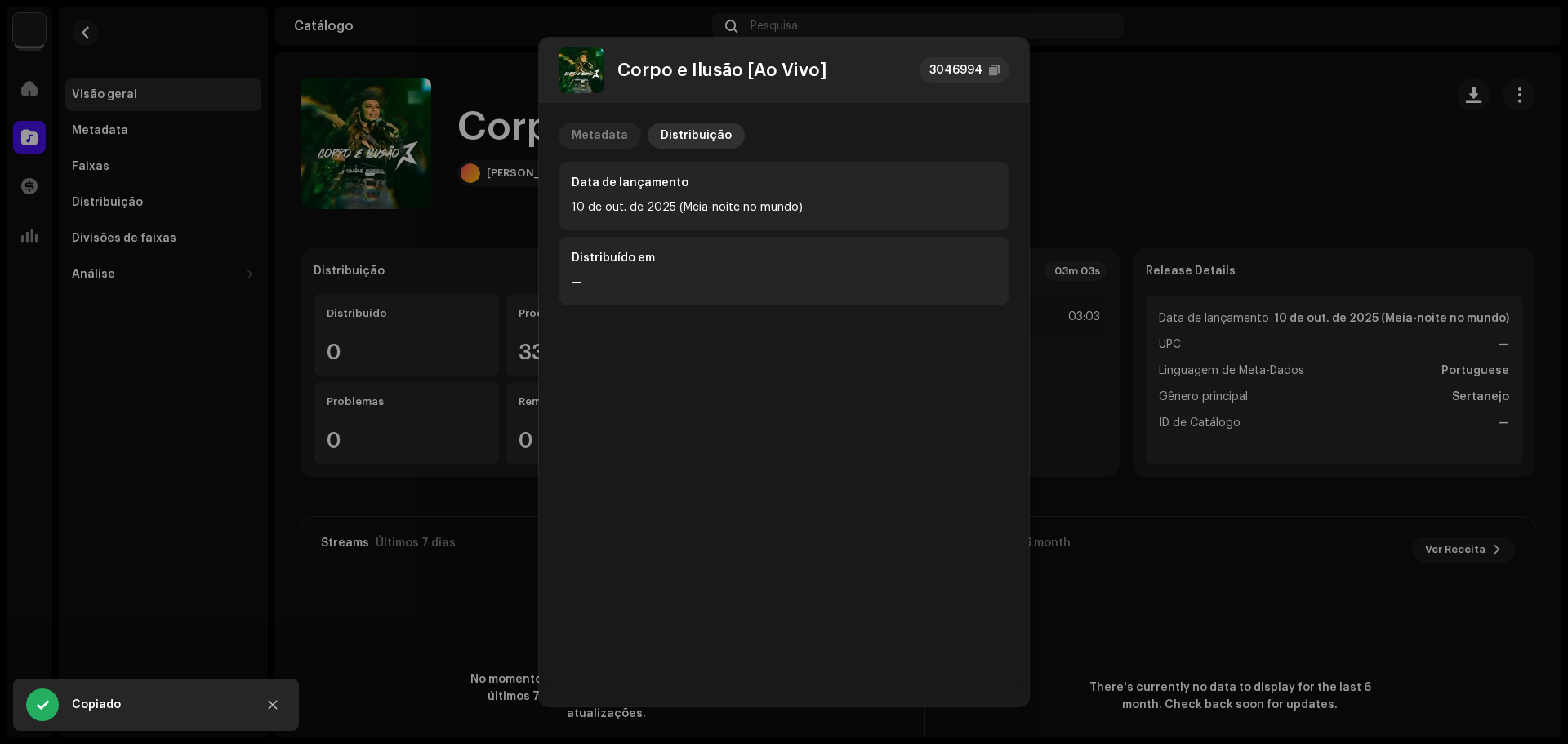
click at [598, 126] on div "Metadata" at bounding box center [600, 136] width 56 height 26
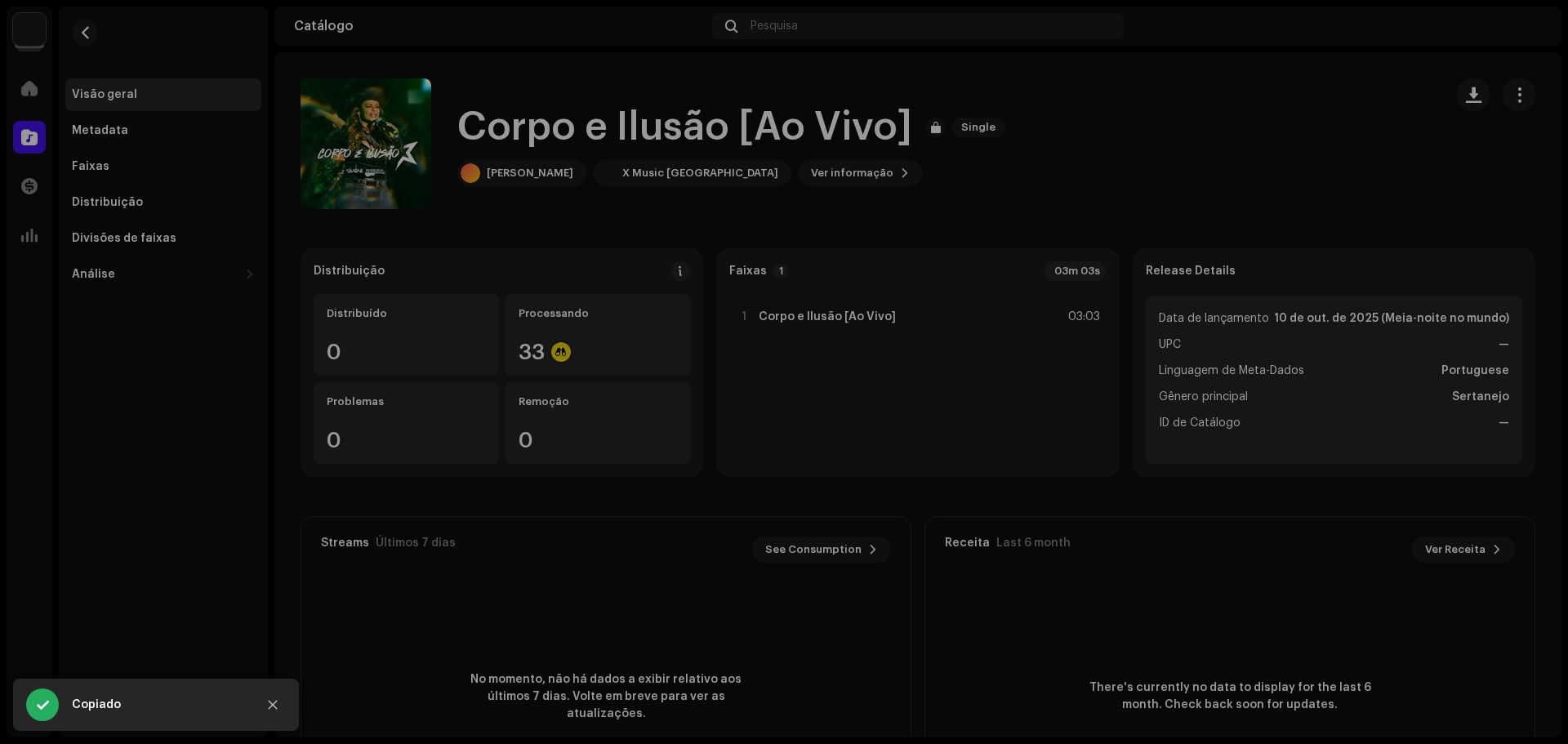
click at [1257, 155] on div "Corpo e Ilusão [Ao Vivo] 3046994 Metadata Distribuição Linguagem de Meta-Dados …" at bounding box center [784, 372] width 1568 height 744
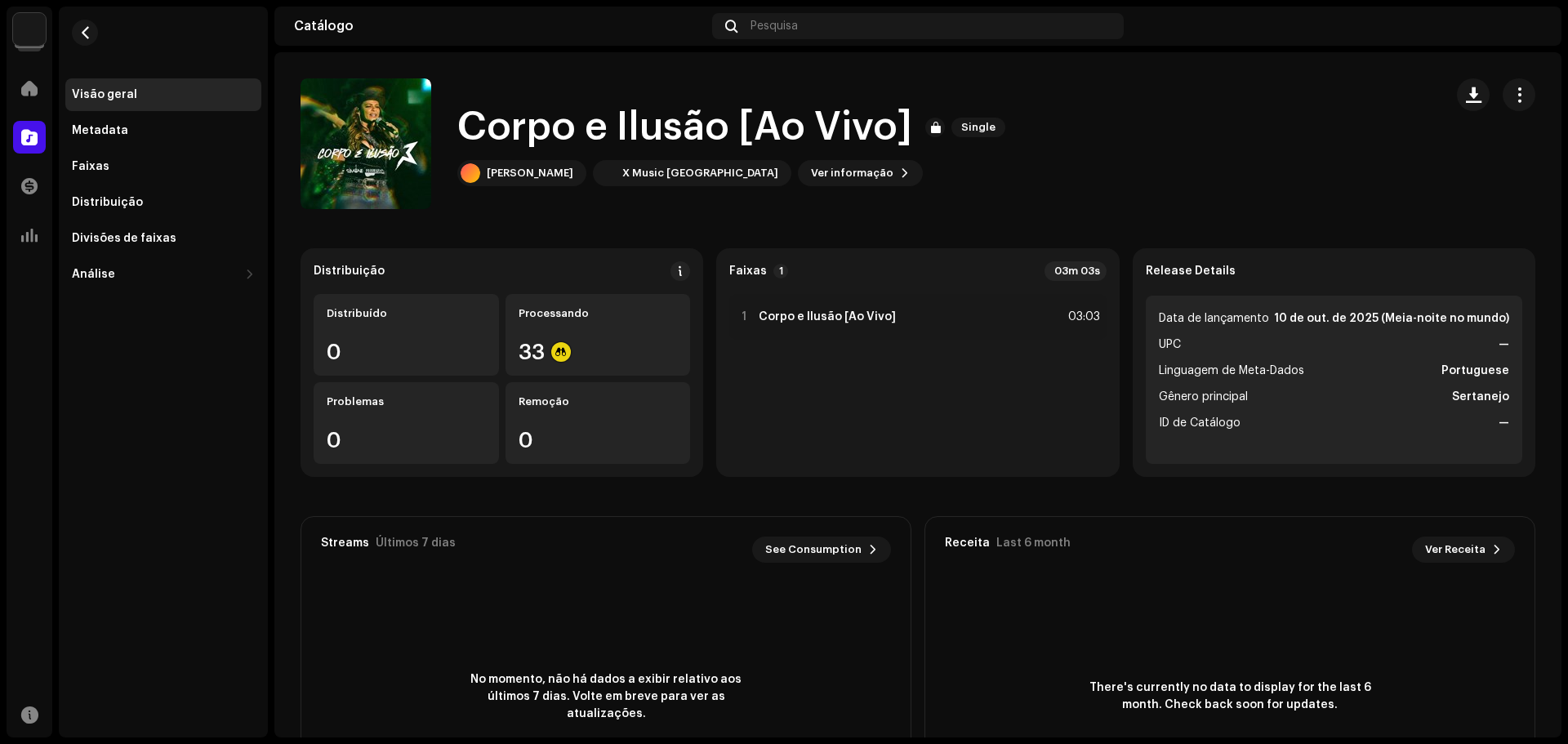
click at [38, 25] on img at bounding box center [29, 29] width 33 height 33
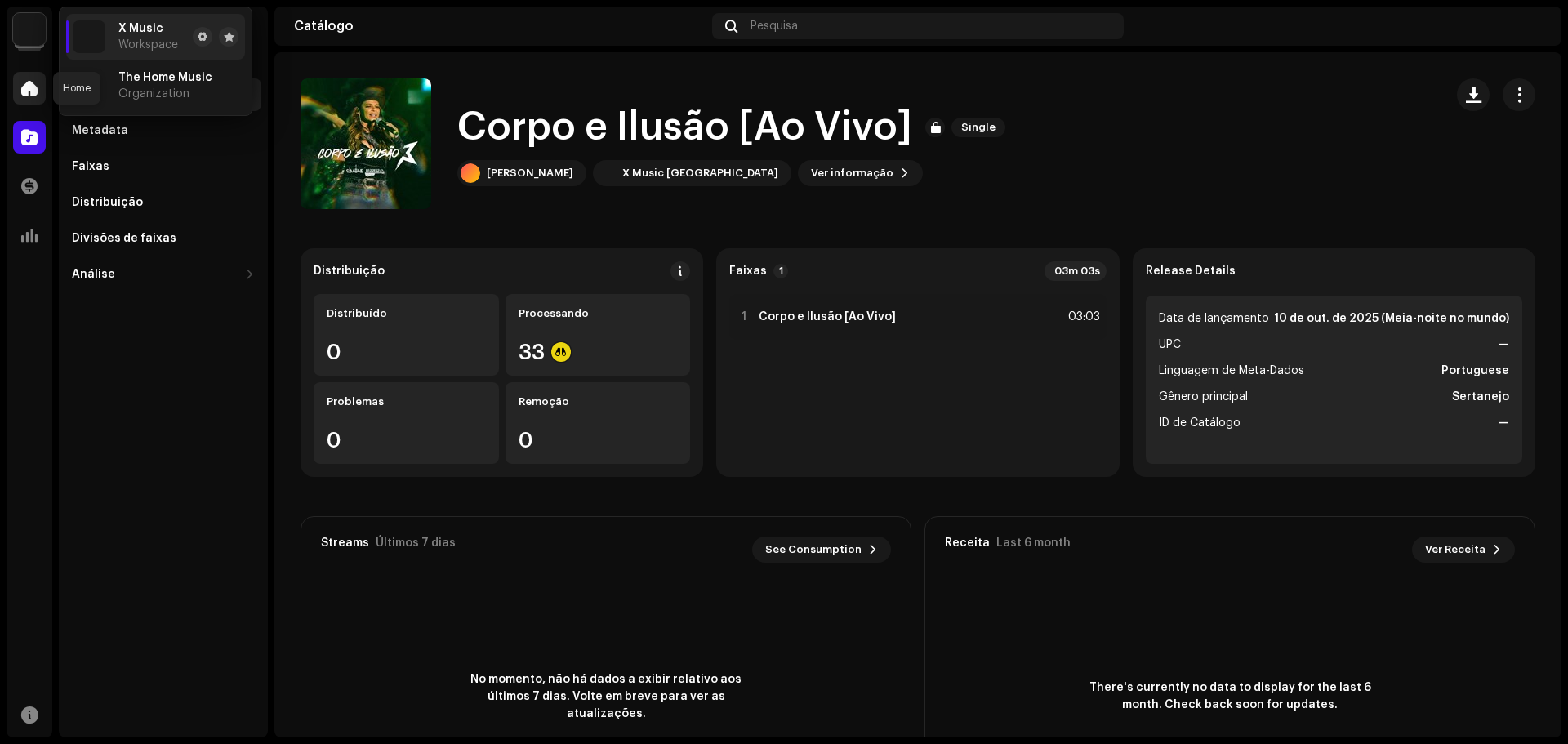
click at [36, 89] on span at bounding box center [29, 88] width 16 height 13
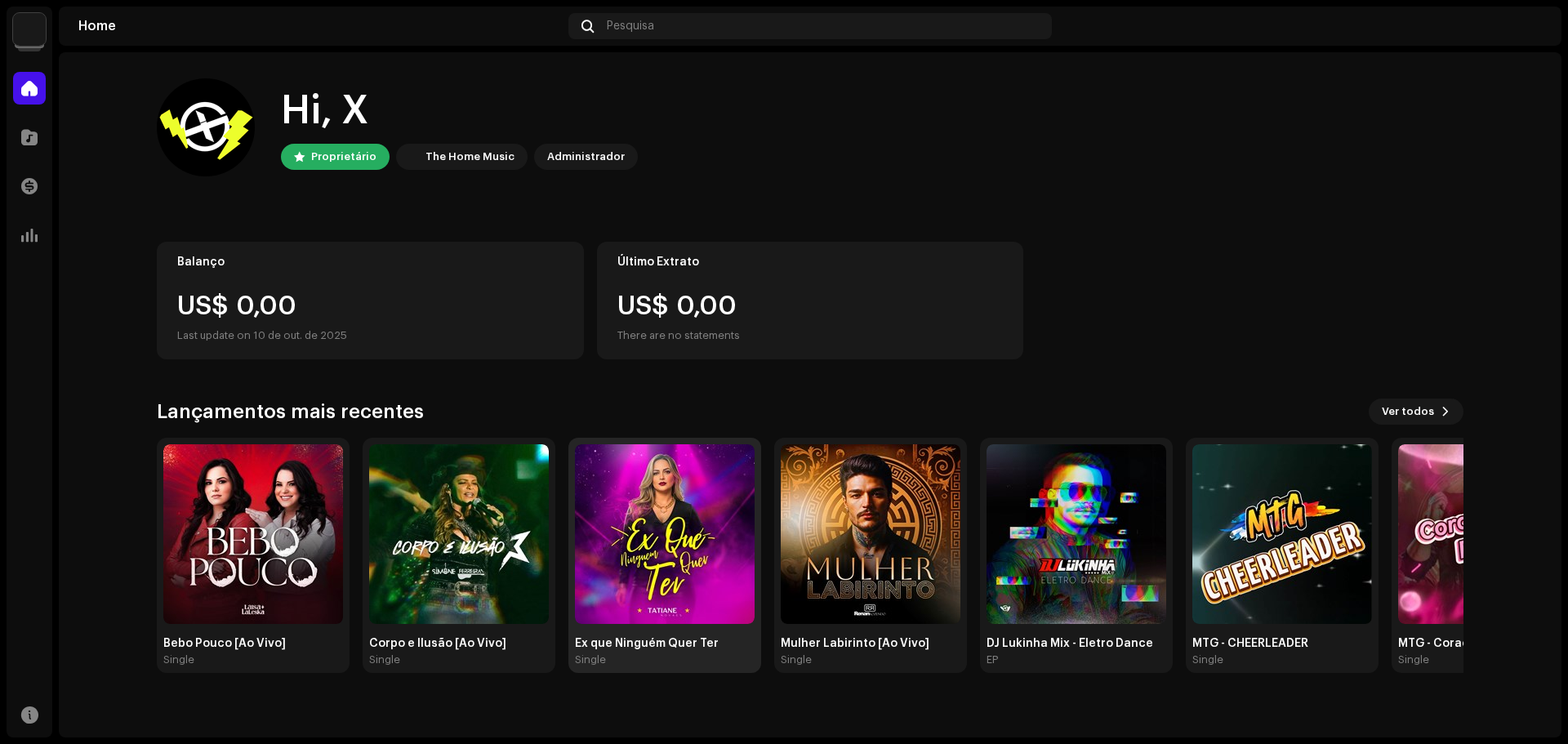
click at [588, 525] on img at bounding box center [664, 533] width 179 height 179
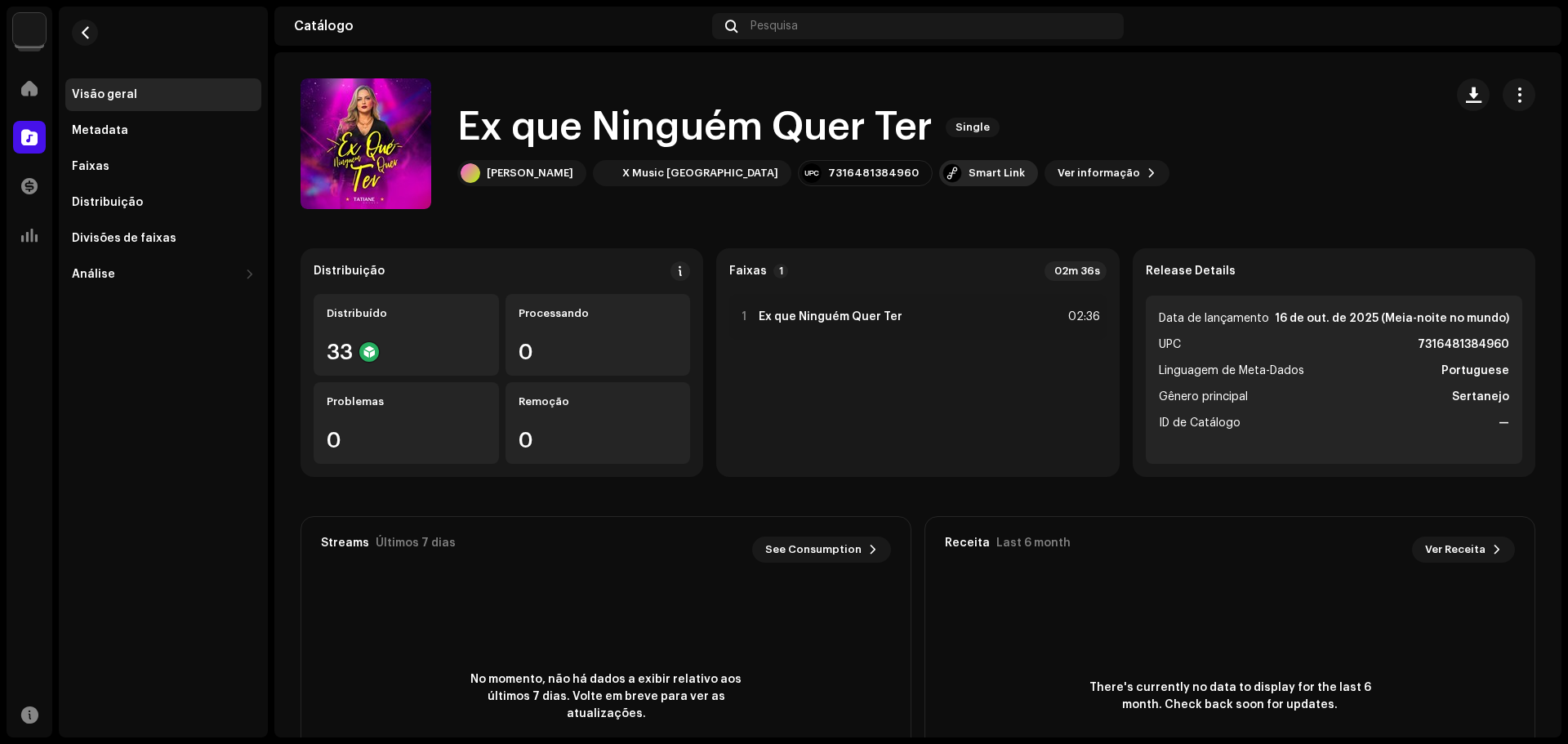
click at [969, 168] on div "Smart Link" at bounding box center [997, 173] width 56 height 13
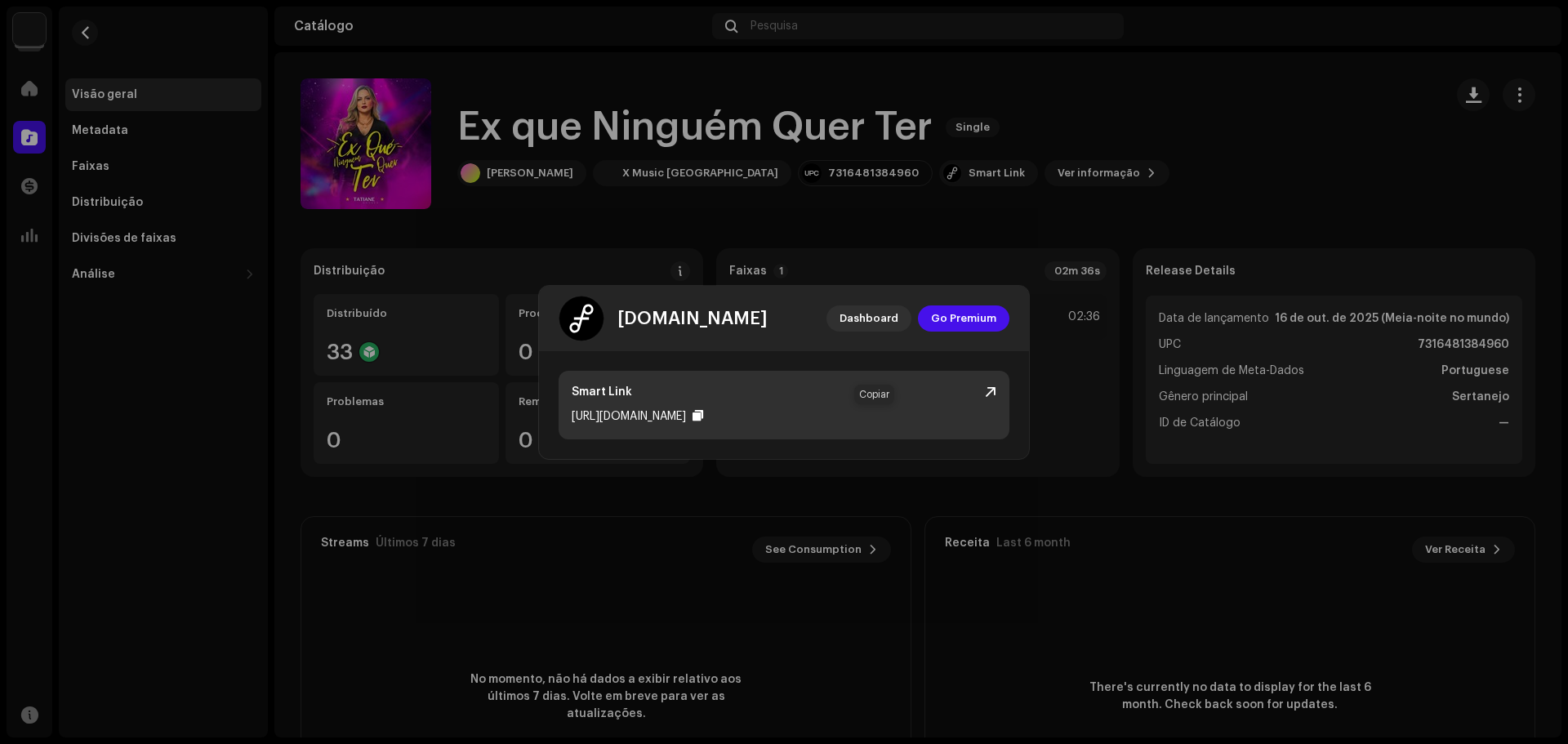
click at [703, 414] on div at bounding box center [698, 416] width 11 height 13
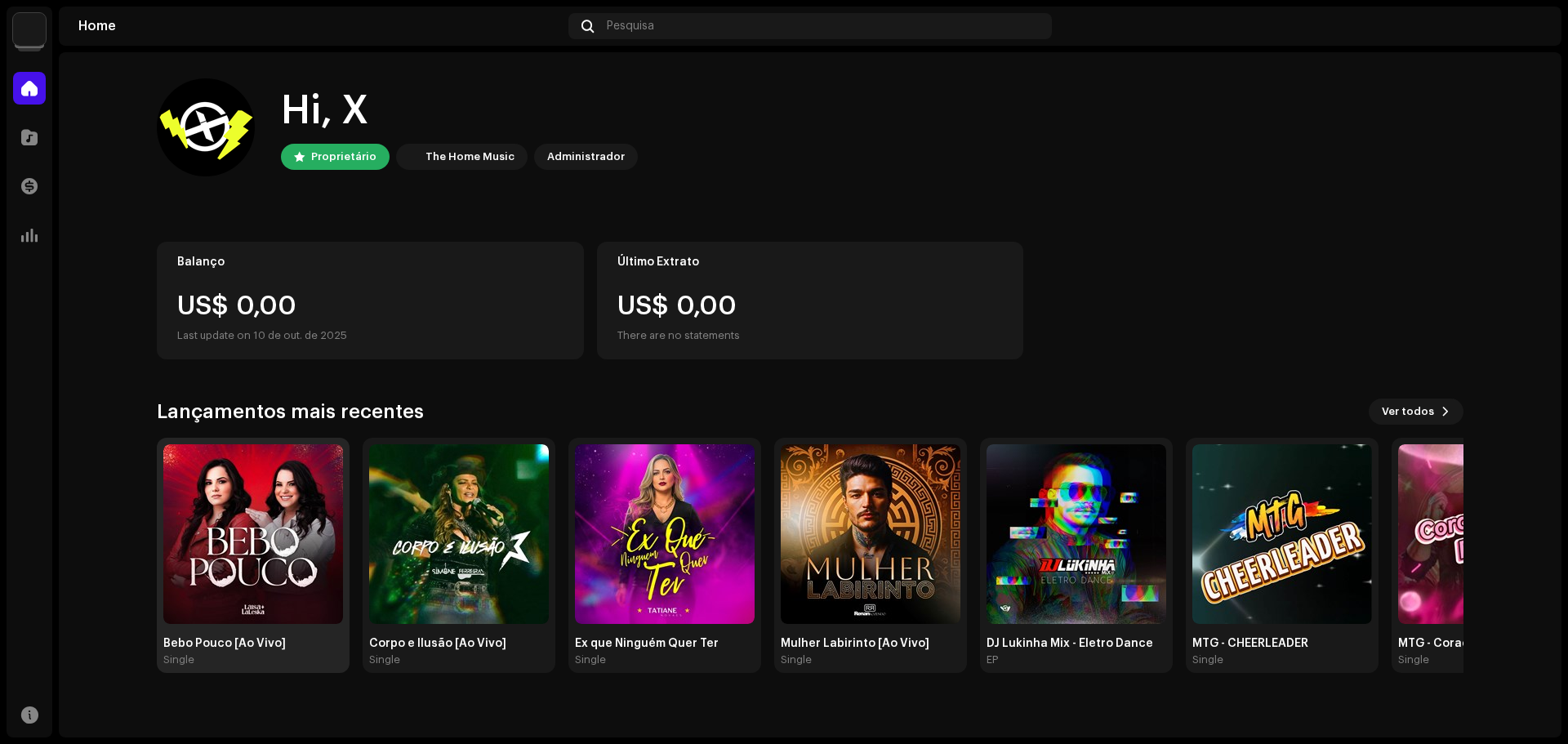
click at [214, 522] on img at bounding box center [253, 533] width 179 height 179
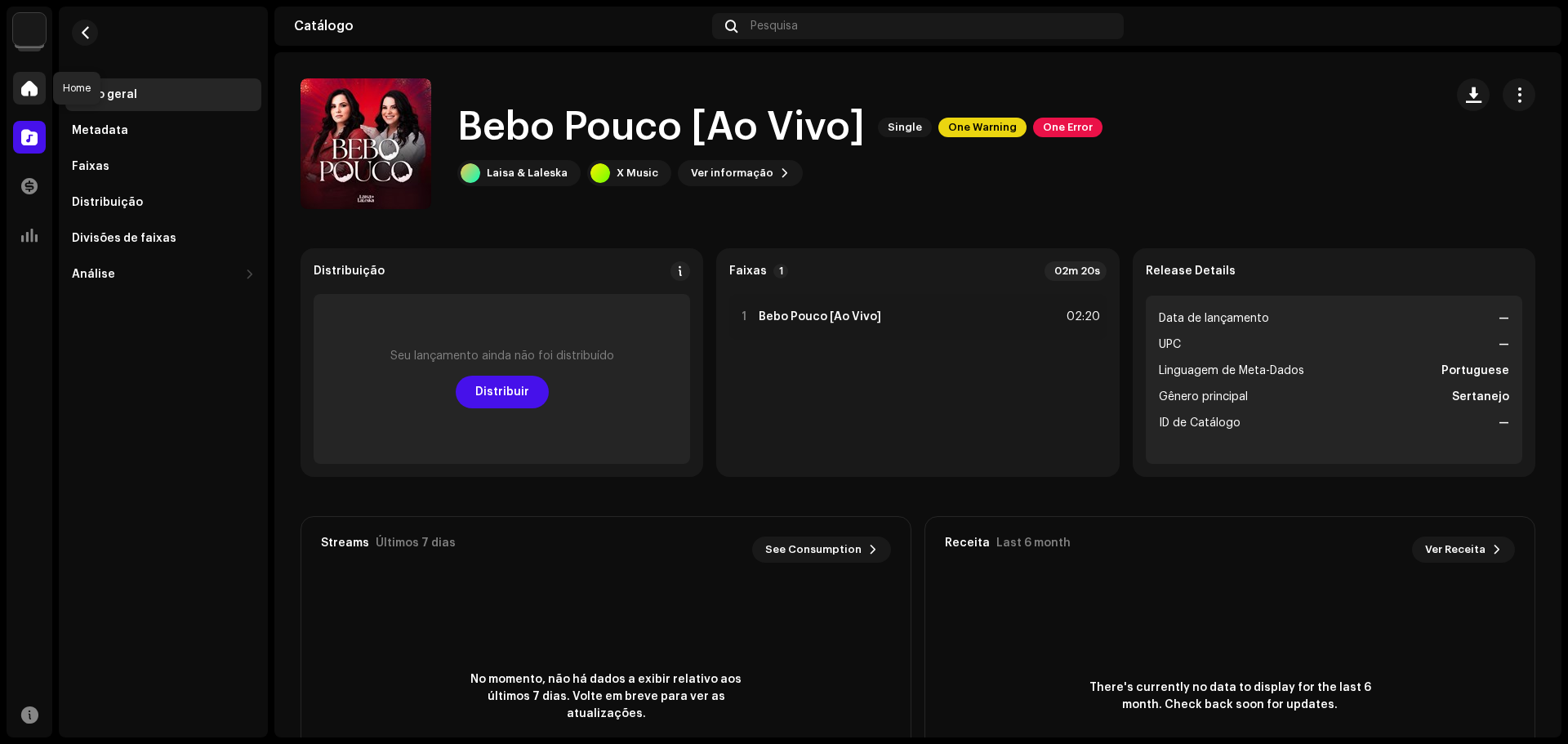
click at [26, 94] on span at bounding box center [29, 88] width 16 height 13
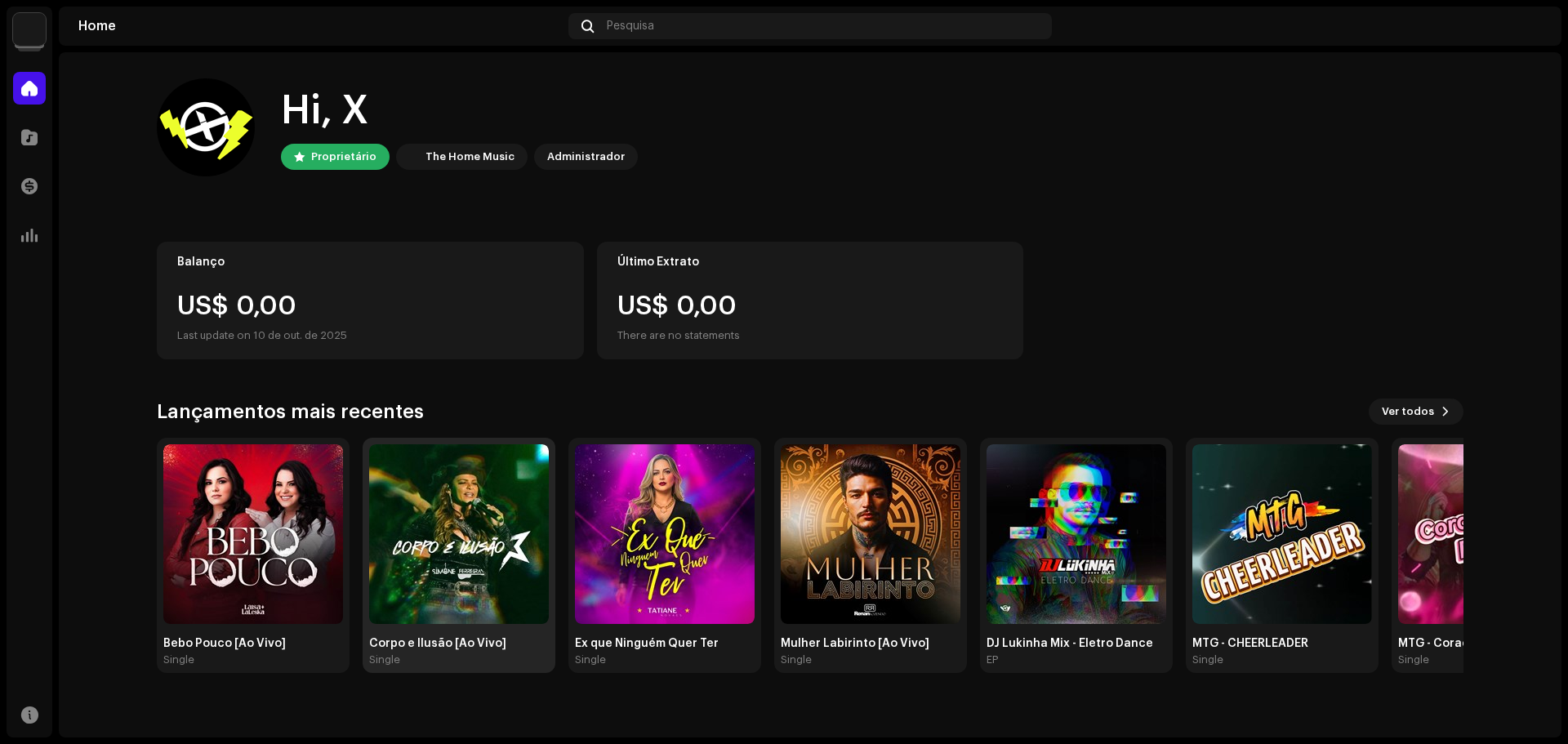
click at [423, 514] on img at bounding box center [459, 533] width 179 height 179
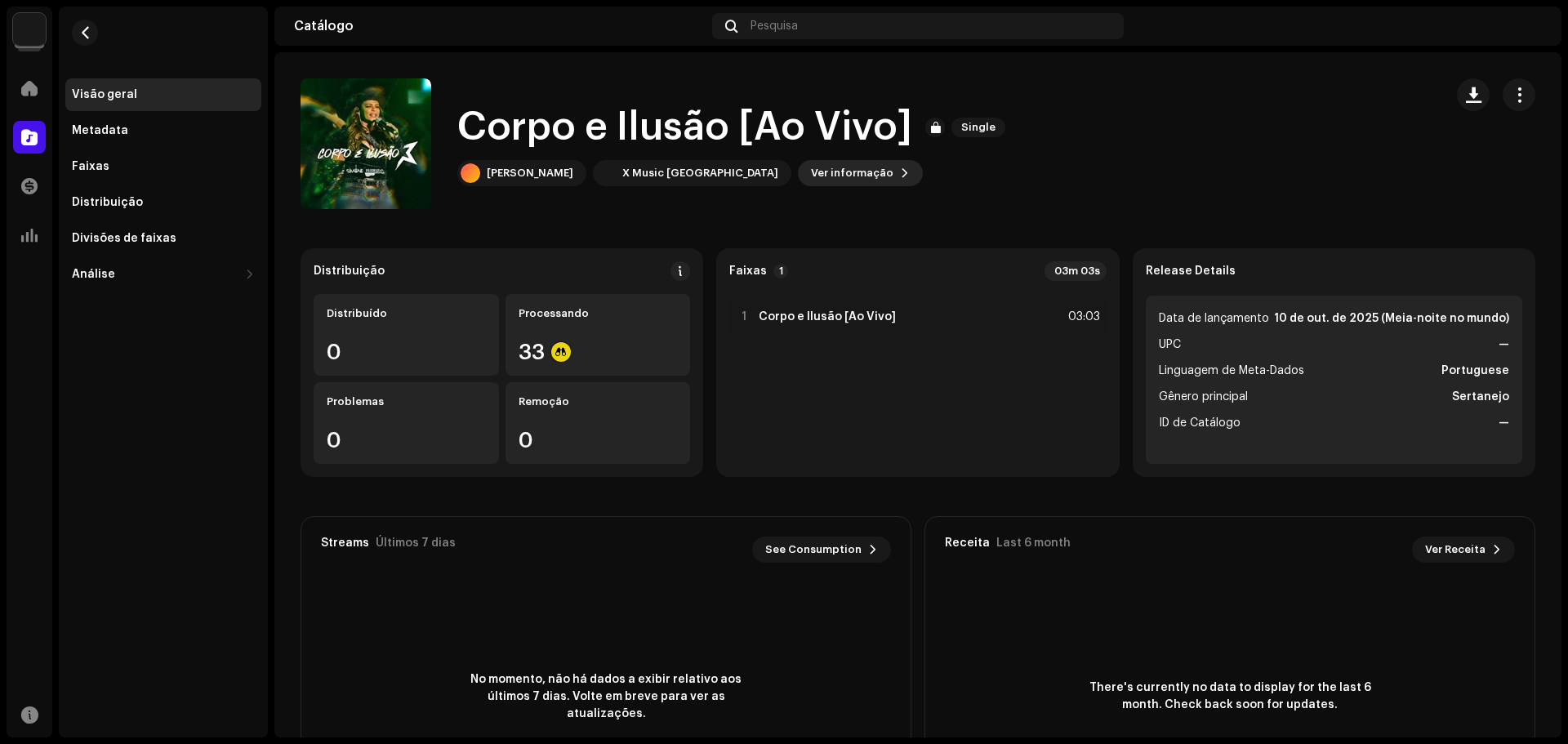
click at [811, 166] on span "Ver informação" at bounding box center [852, 173] width 83 height 33
click at [1113, 140] on div "Corpo e Ilusão [Ao Vivo] 3046994 Metadata Distribuição Linguagem de Meta-Dados …" at bounding box center [784, 372] width 1568 height 744
click at [1512, 101] on span "button" at bounding box center [1519, 95] width 15 height 13
click at [1150, 170] on div "Corpo e Ilusão [Ao Vivo] Single Simone Ferreira X Music Brasil Ver informação" at bounding box center [865, 144] width 1130 height 131
click at [571, 80] on div "Corpo e Ilusão [Ao Vivo] Single Simone Ferreira X Music Brasil Ver informação" at bounding box center [865, 144] width 1130 height 131
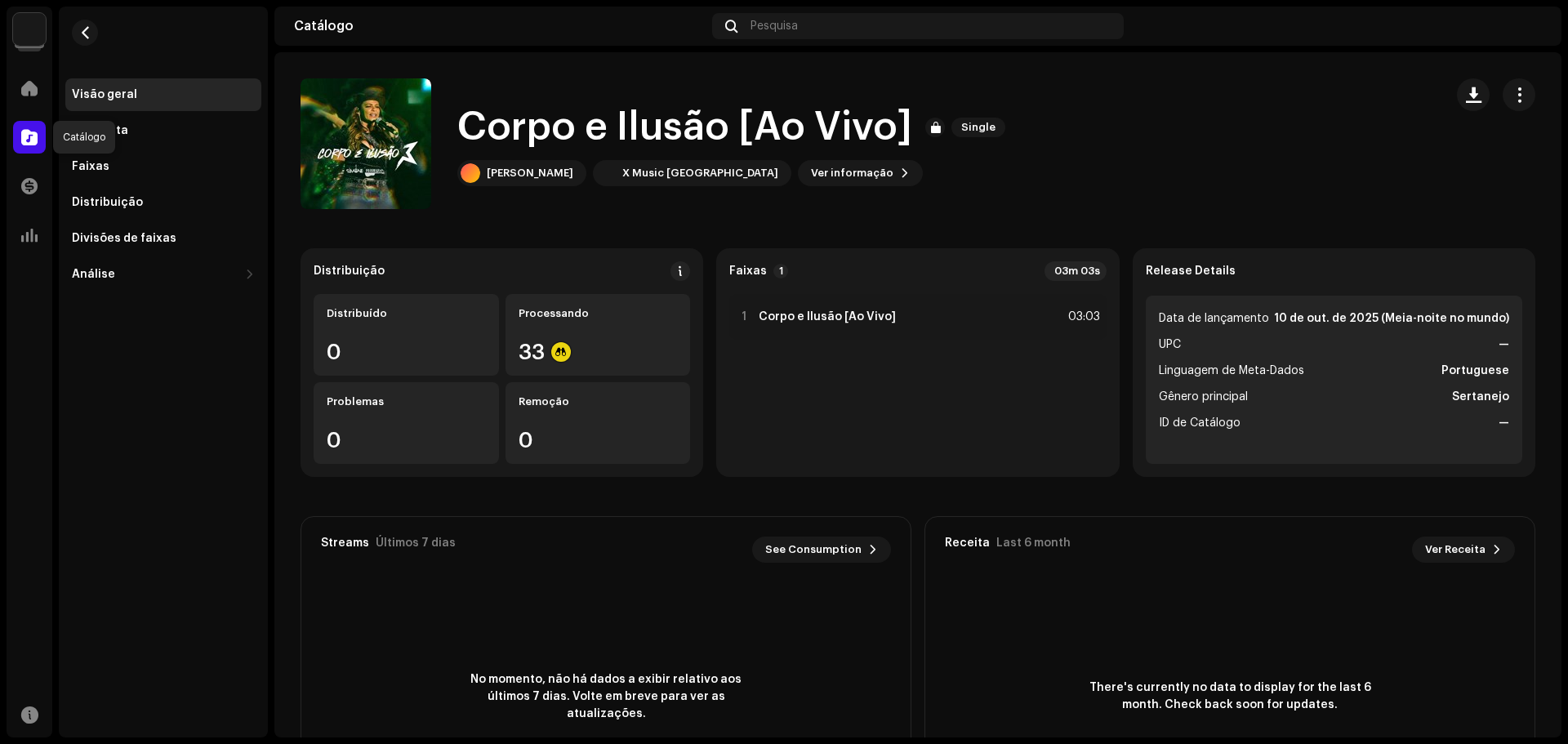
click at [35, 139] on span at bounding box center [29, 137] width 16 height 13
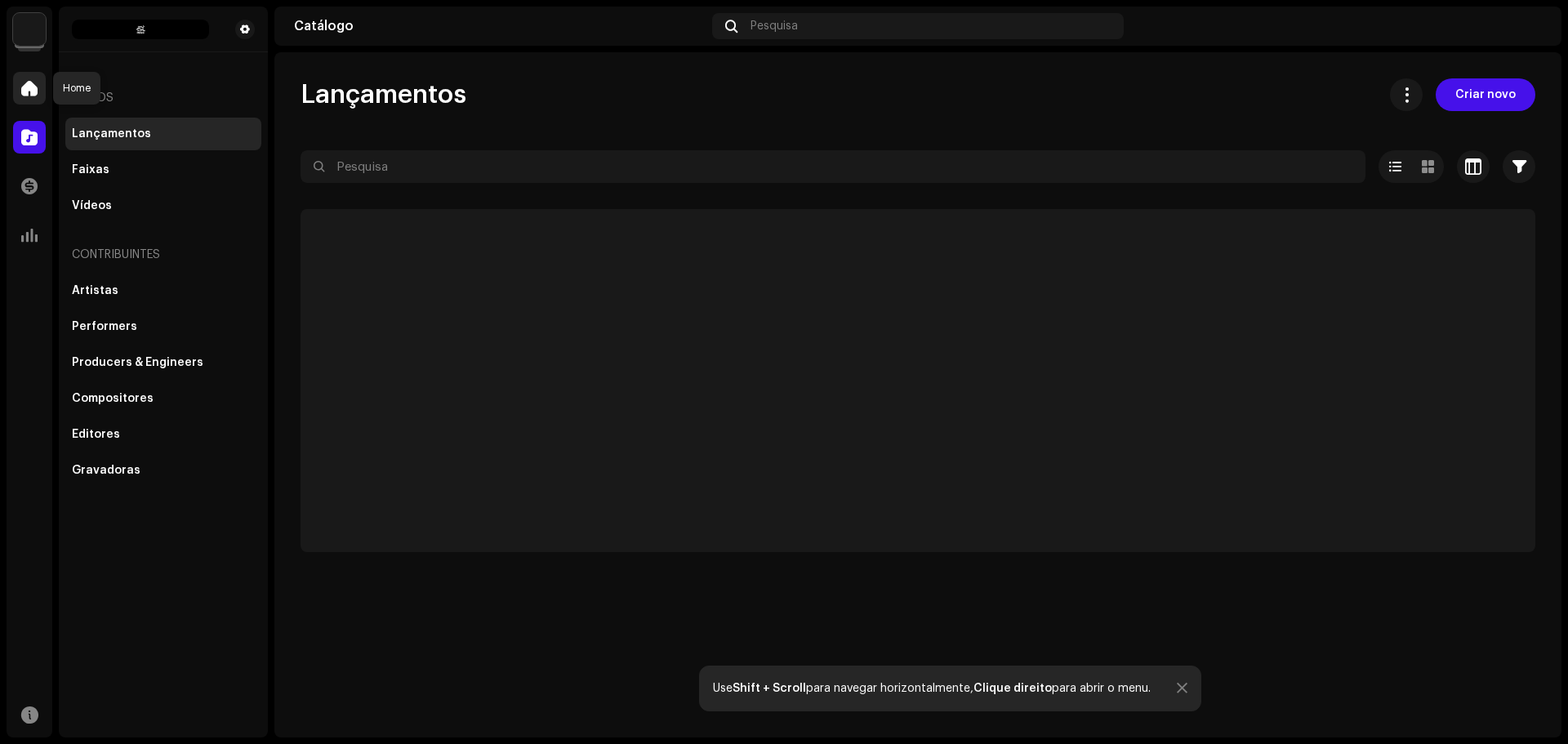
click at [36, 89] on span at bounding box center [29, 88] width 16 height 13
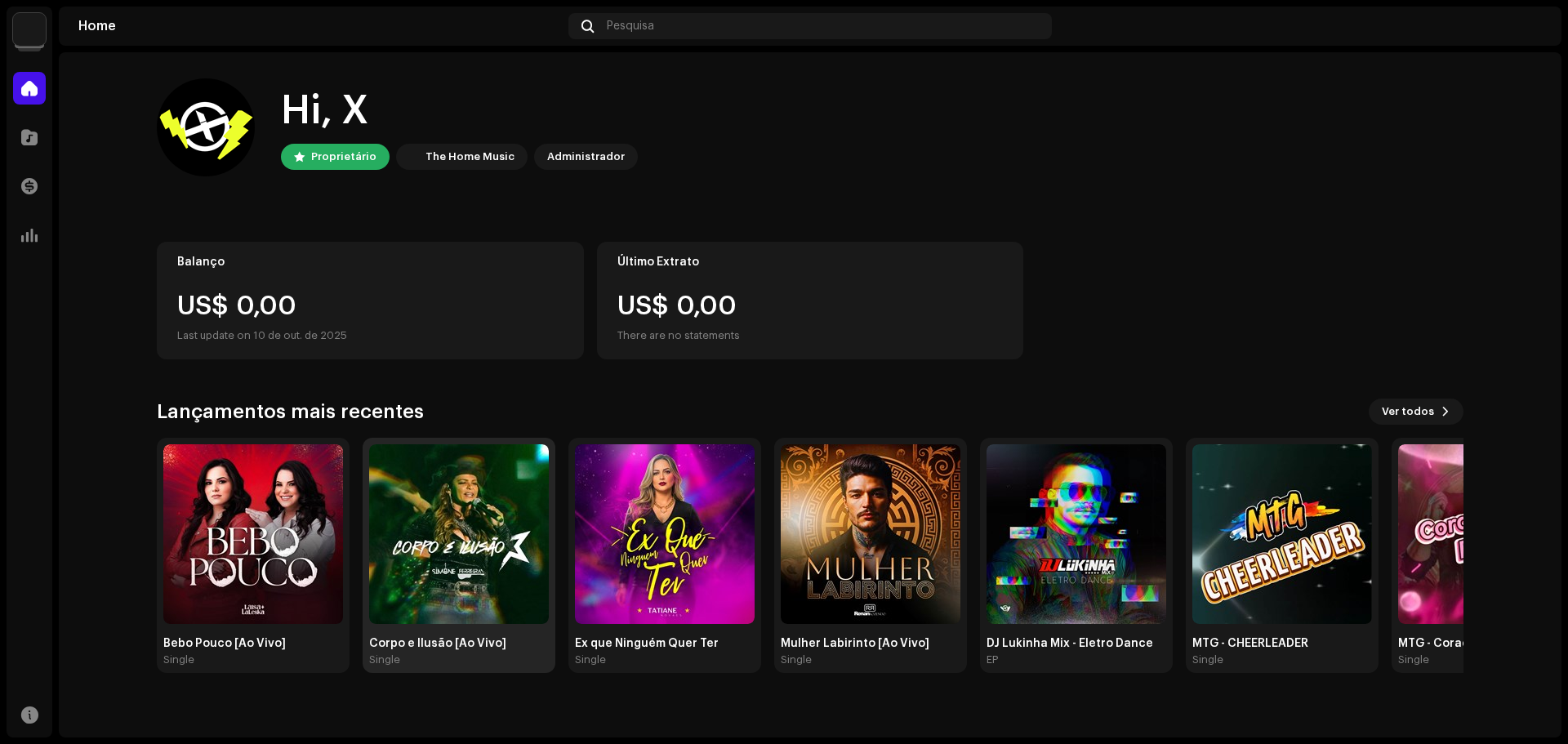
click at [450, 566] on img at bounding box center [459, 533] width 179 height 179
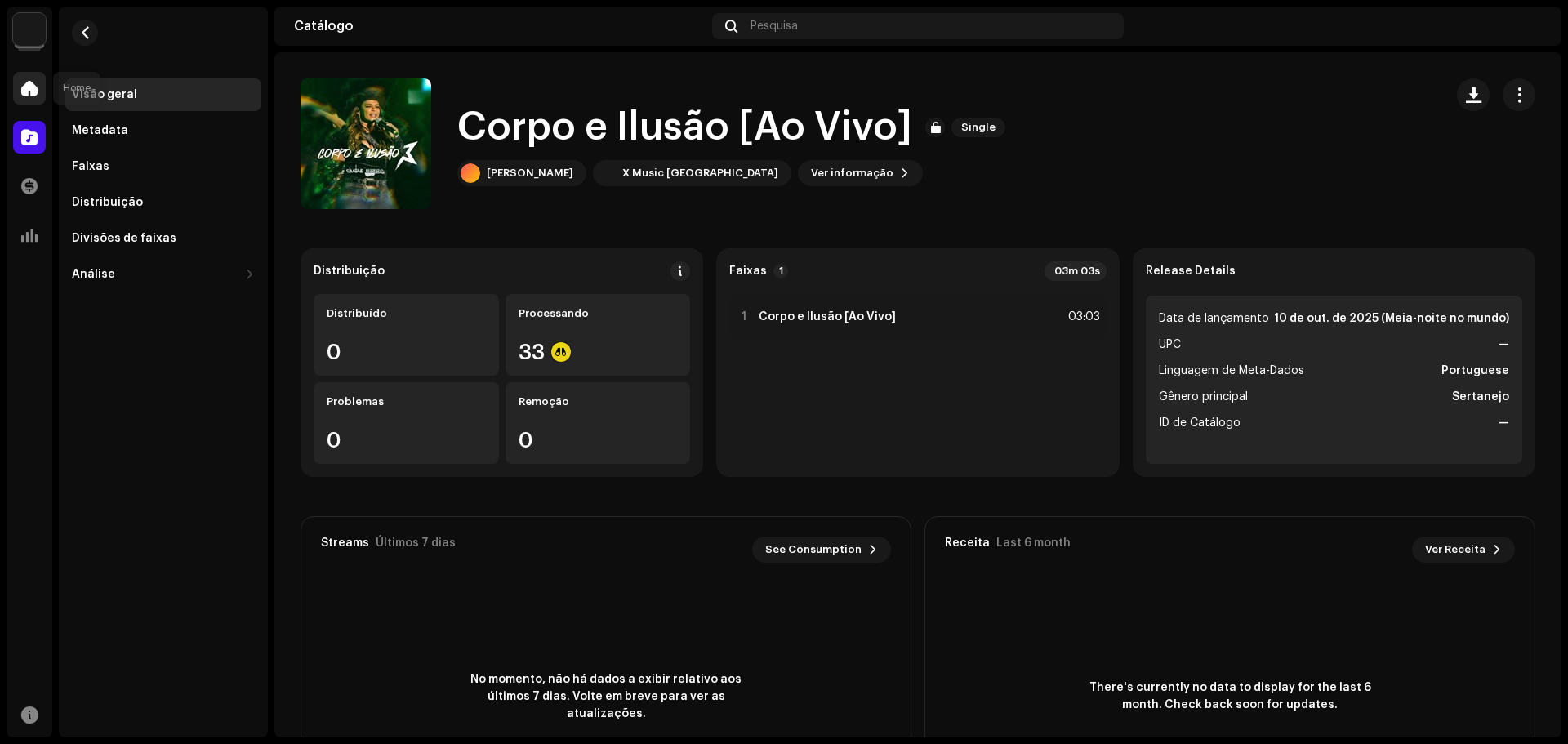
click at [30, 76] on div at bounding box center [29, 88] width 33 height 33
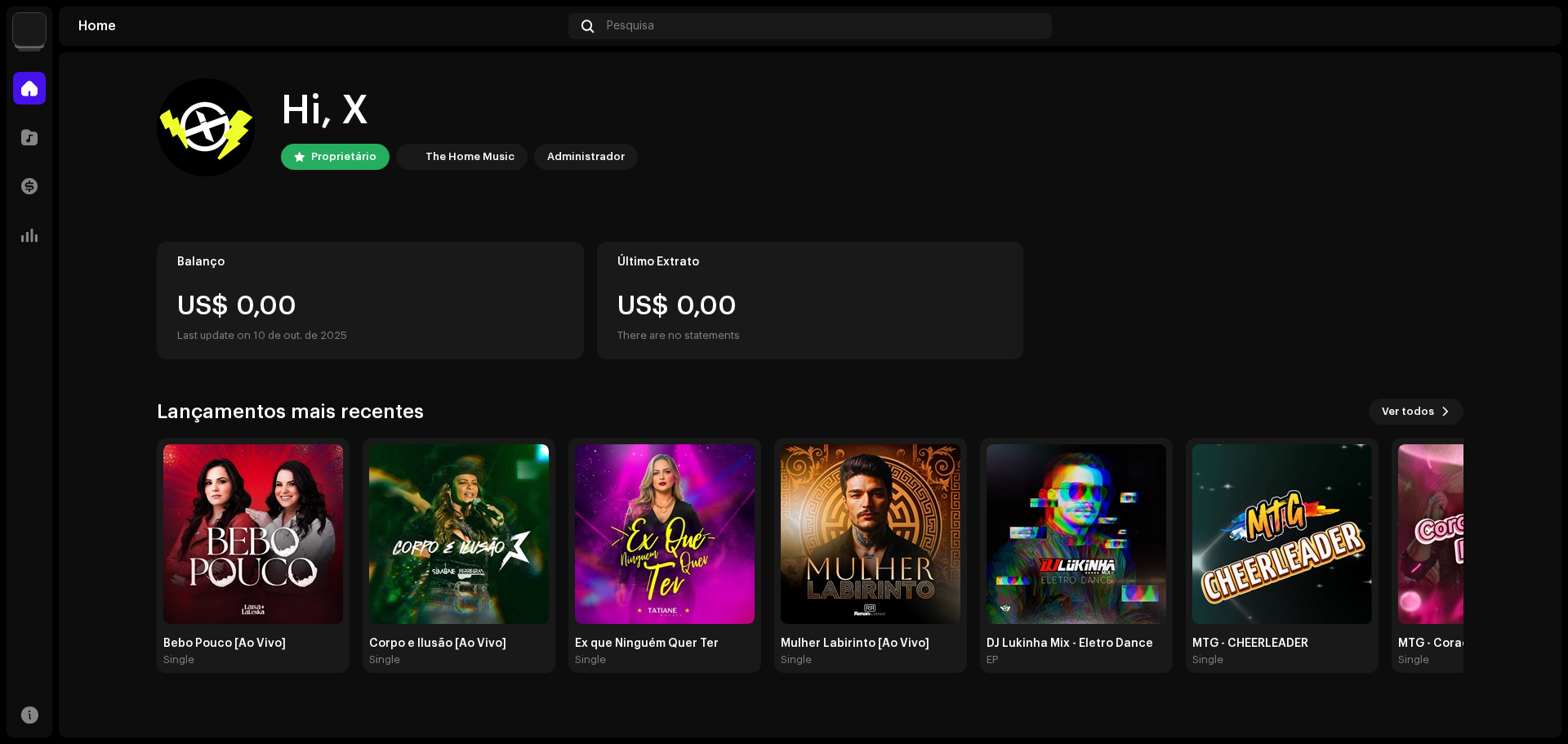
click at [1162, 146] on div "Hi, X Proprietário The Home Music Administrador" at bounding box center [810, 127] width 1307 height 98
click at [435, 569] on img at bounding box center [459, 533] width 179 height 179
click at [217, 482] on img at bounding box center [253, 533] width 179 height 179
click at [1422, 400] on span "Ver todos" at bounding box center [1408, 411] width 52 height 33
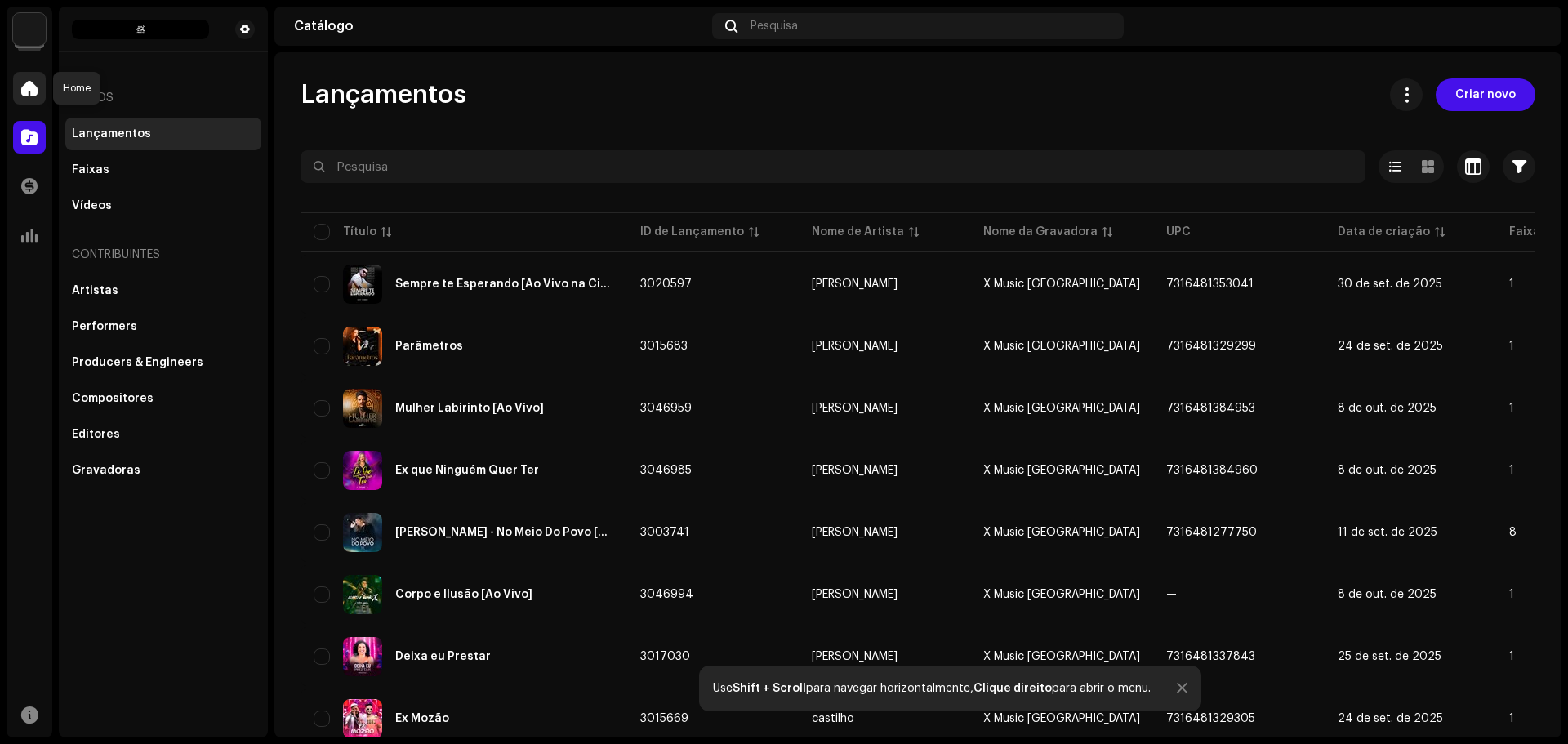
click at [26, 86] on span at bounding box center [29, 88] width 16 height 13
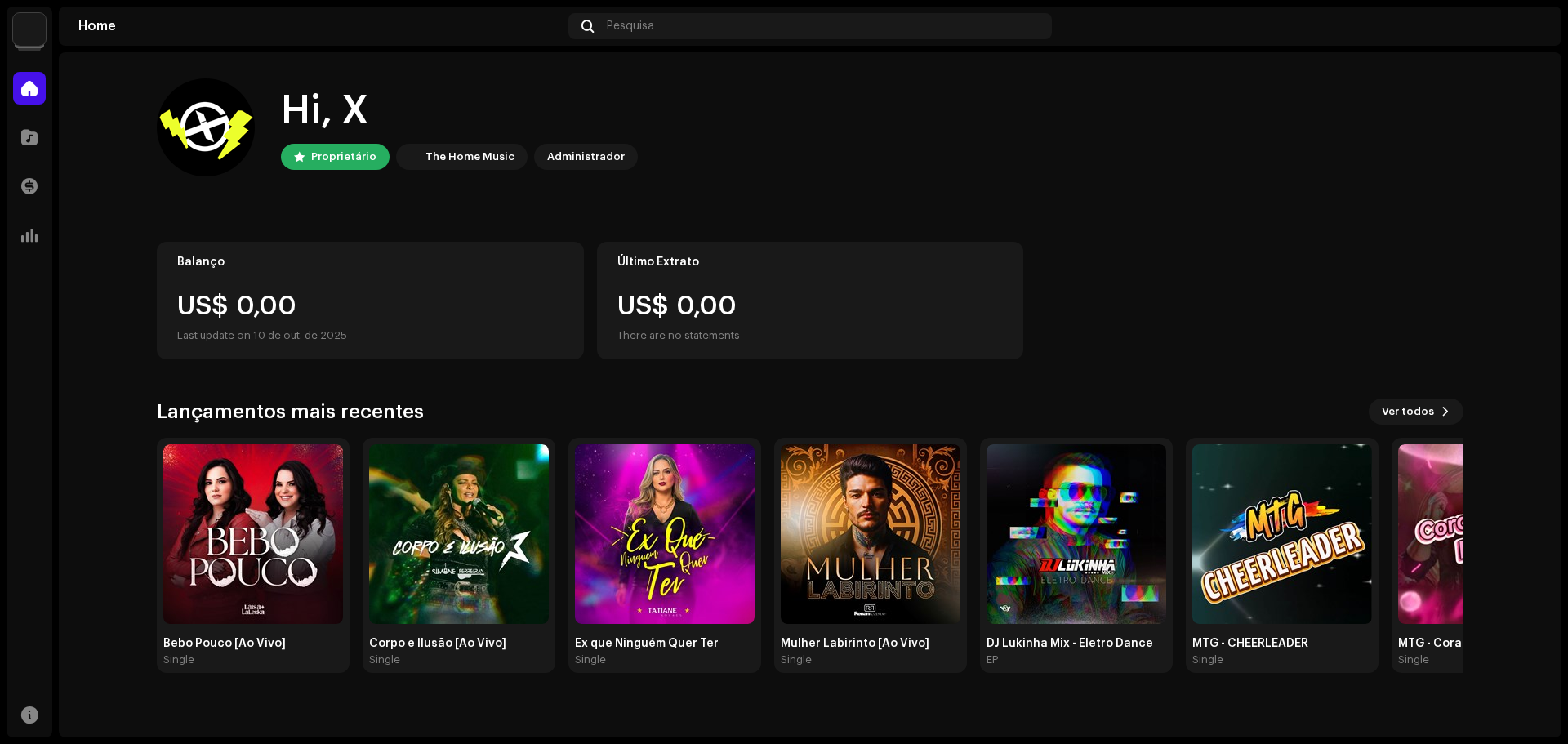
click at [1519, 478] on home-home "Hi, X Proprietário The Home Music Administrador Balanço US$ 0,00 Last update on…" at bounding box center [811, 375] width 1503 height 647
